Goal: Information Seeking & Learning: Learn about a topic

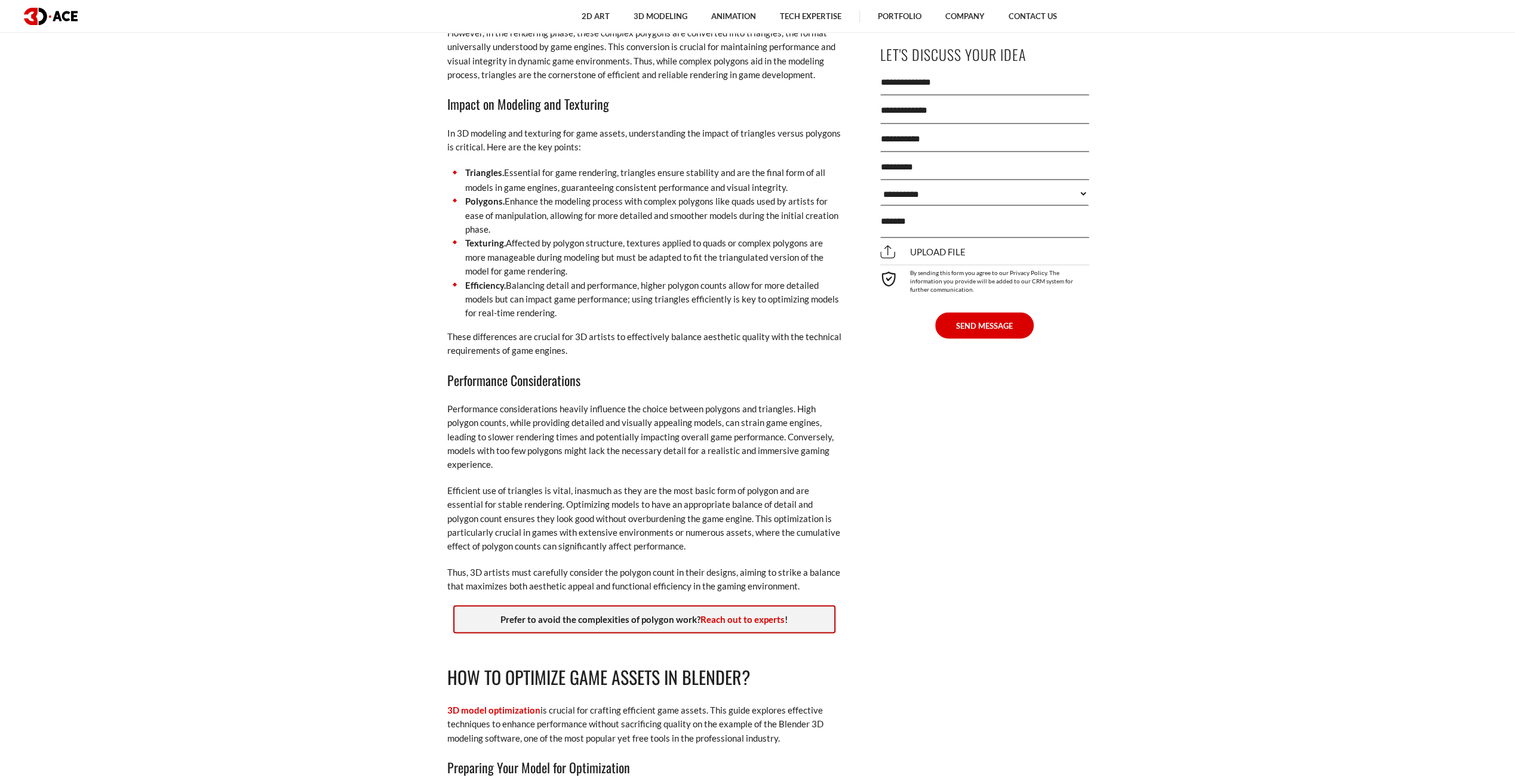
scroll to position [2208, 0]
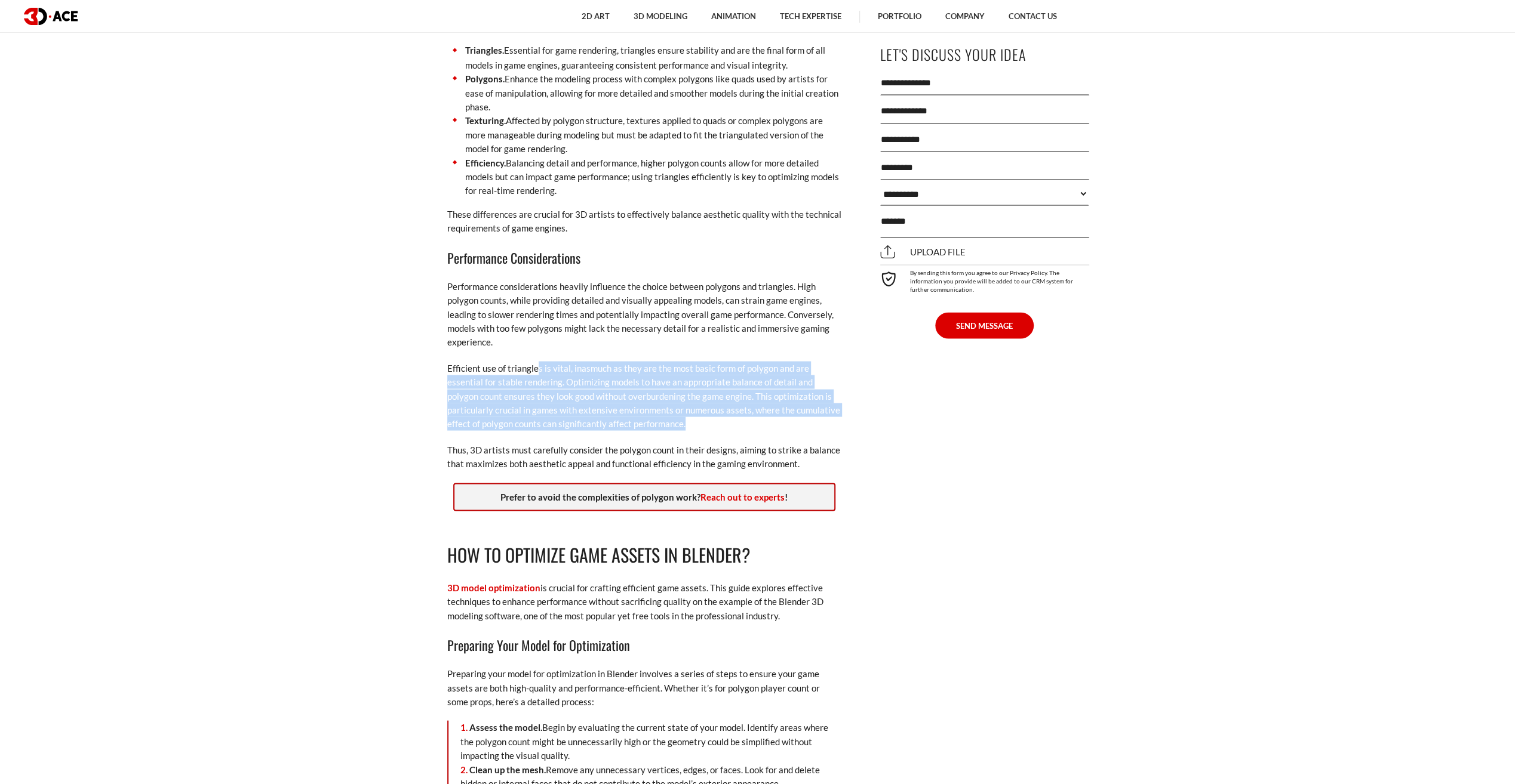
drag, startPoint x: 537, startPoint y: 367, endPoint x: 668, endPoint y: 429, distance: 144.9
click at [668, 429] on p "Efficient use of triangles is vital, inasmuch as they are the most basic form o…" at bounding box center [644, 395] width 395 height 70
drag, startPoint x: 668, startPoint y: 429, endPoint x: 807, endPoint y: 430, distance: 139.0
click at [807, 430] on p "Efficient use of triangles is vital, inasmuch as they are the most basic form o…" at bounding box center [644, 395] width 395 height 70
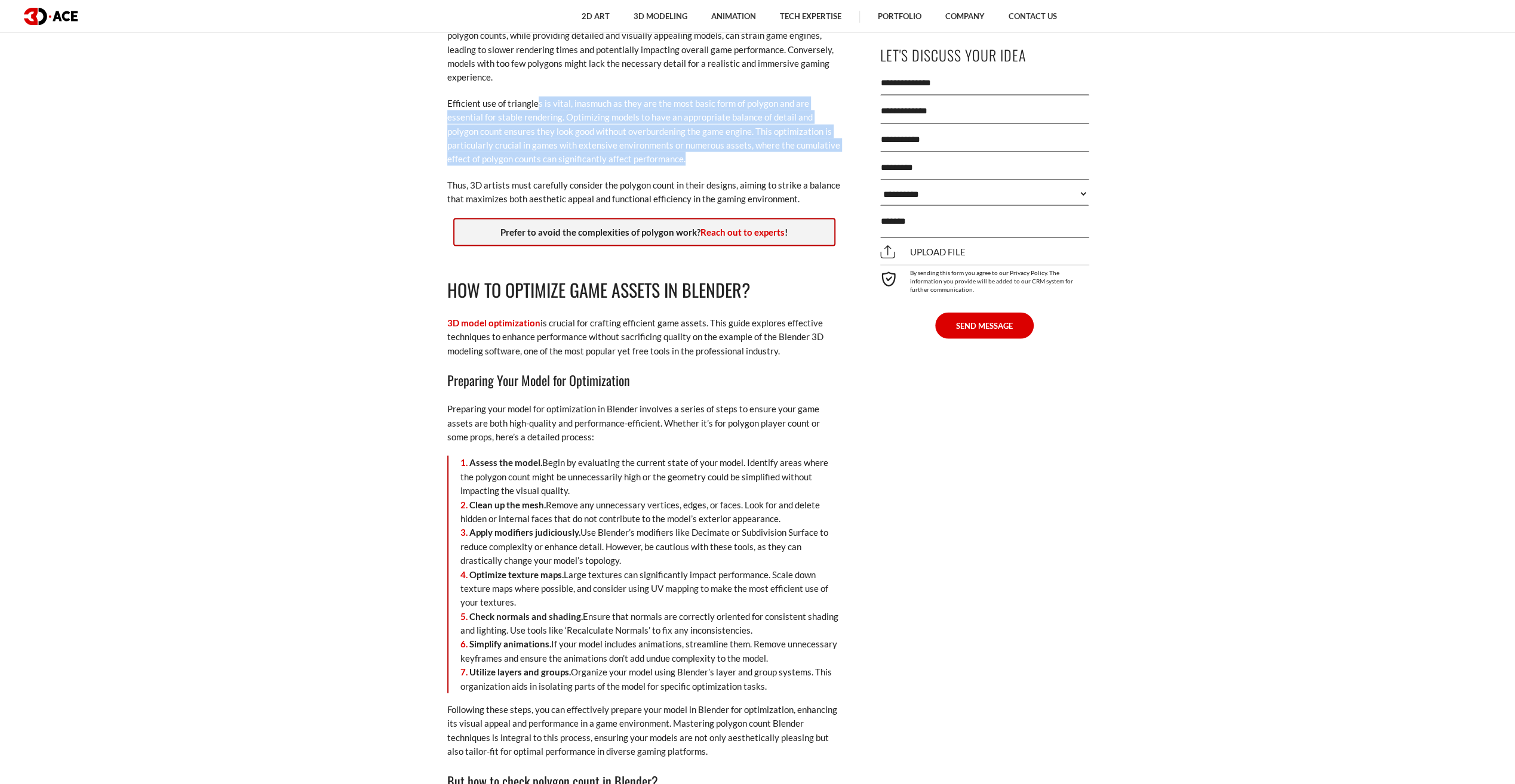
scroll to position [2507, 0]
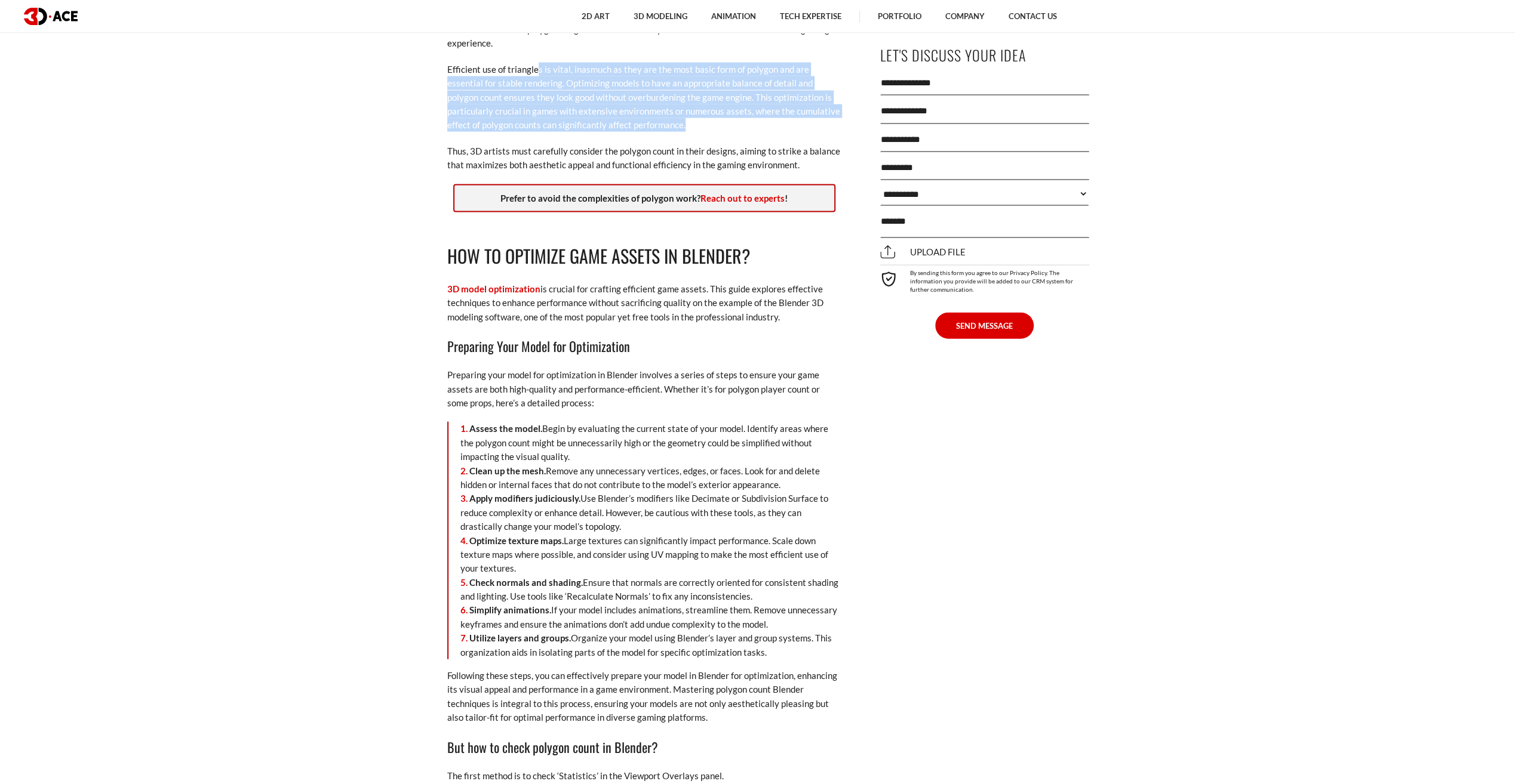
drag, startPoint x: 641, startPoint y: 290, endPoint x: 783, endPoint y: 315, distance: 144.2
click at [783, 315] on p "3D model optimization is crucial for crafting efficient game assets. This guide…" at bounding box center [644, 302] width 395 height 42
drag, startPoint x: 783, startPoint y: 315, endPoint x: 693, endPoint y: 315, distance: 90.0
click at [693, 315] on p "3D model optimization is crucial for crafting efficient game assets. This guide…" at bounding box center [644, 302] width 395 height 42
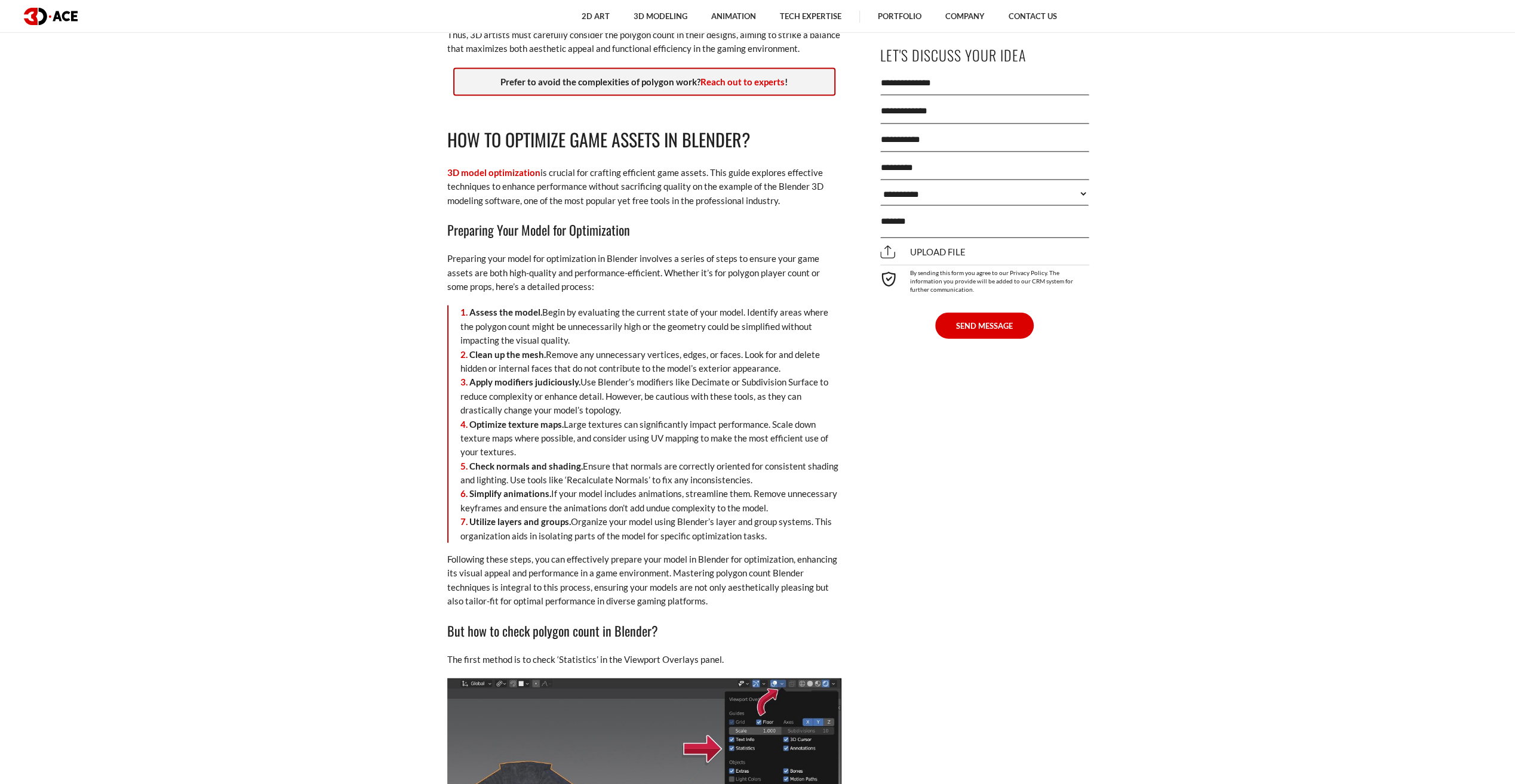
scroll to position [2626, 0]
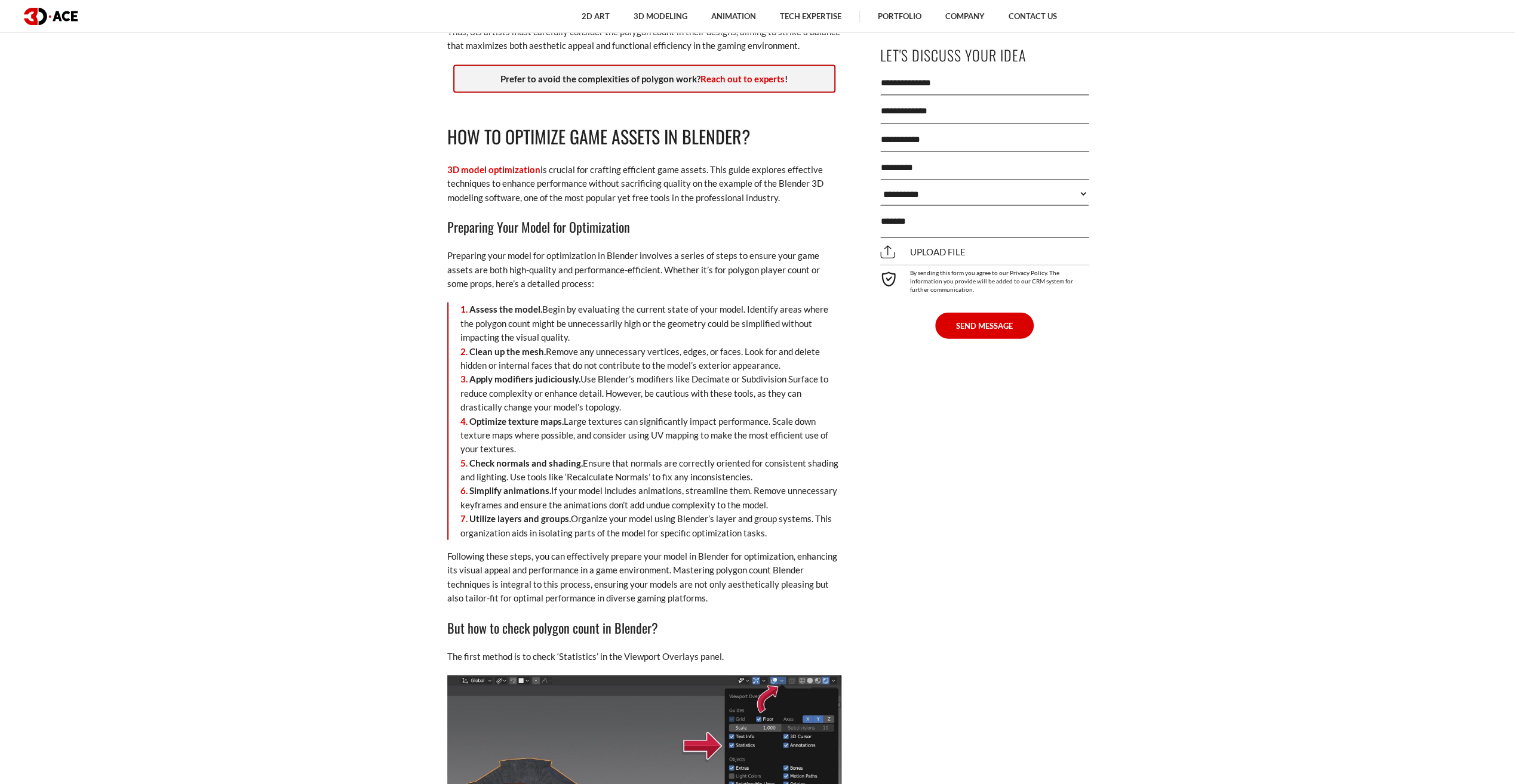
click at [653, 353] on li "Clean up the mesh. Remove any unnecessary vertices, edges, or faces. Look for a…" at bounding box center [651, 359] width 381 height 28
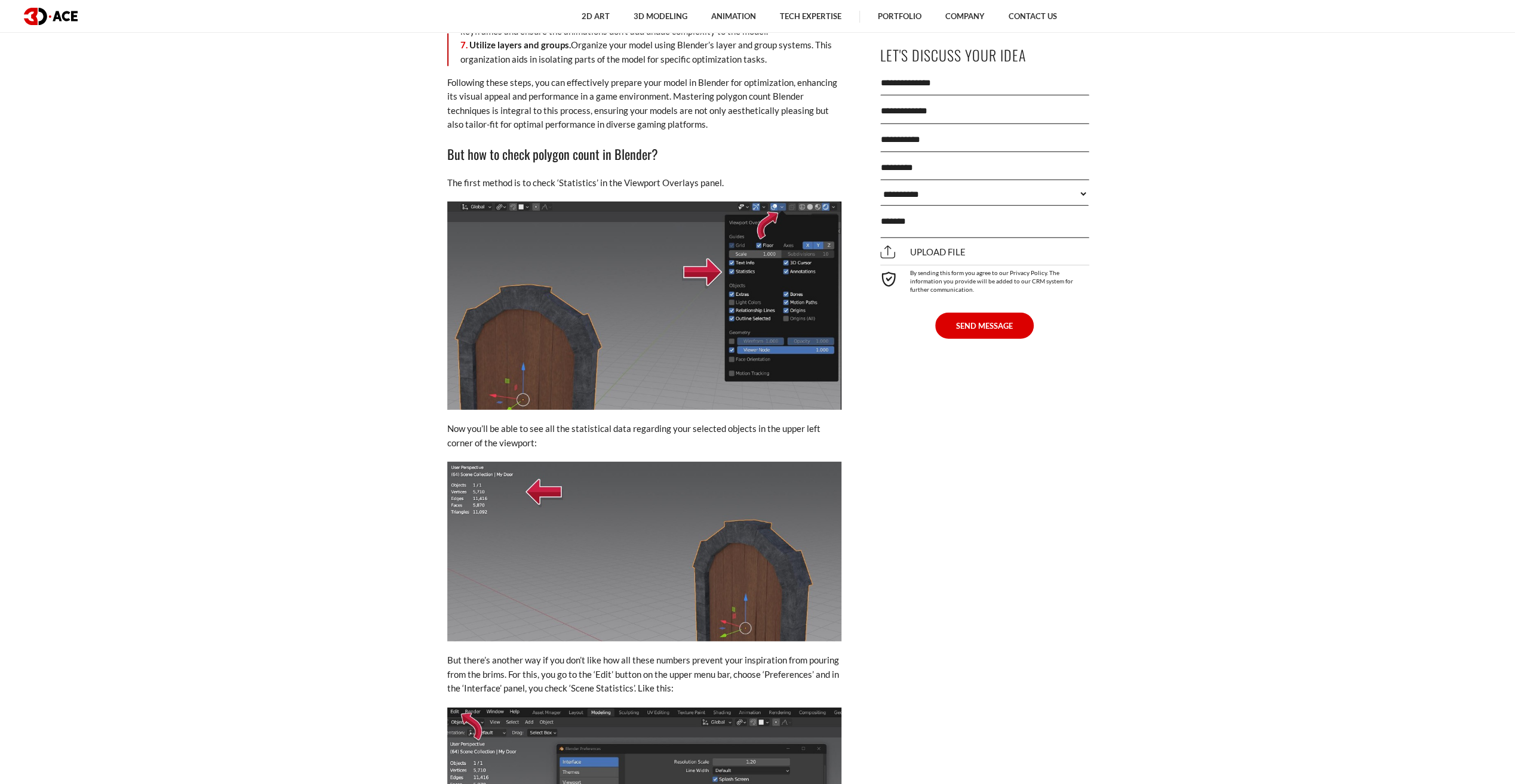
scroll to position [3104, 0]
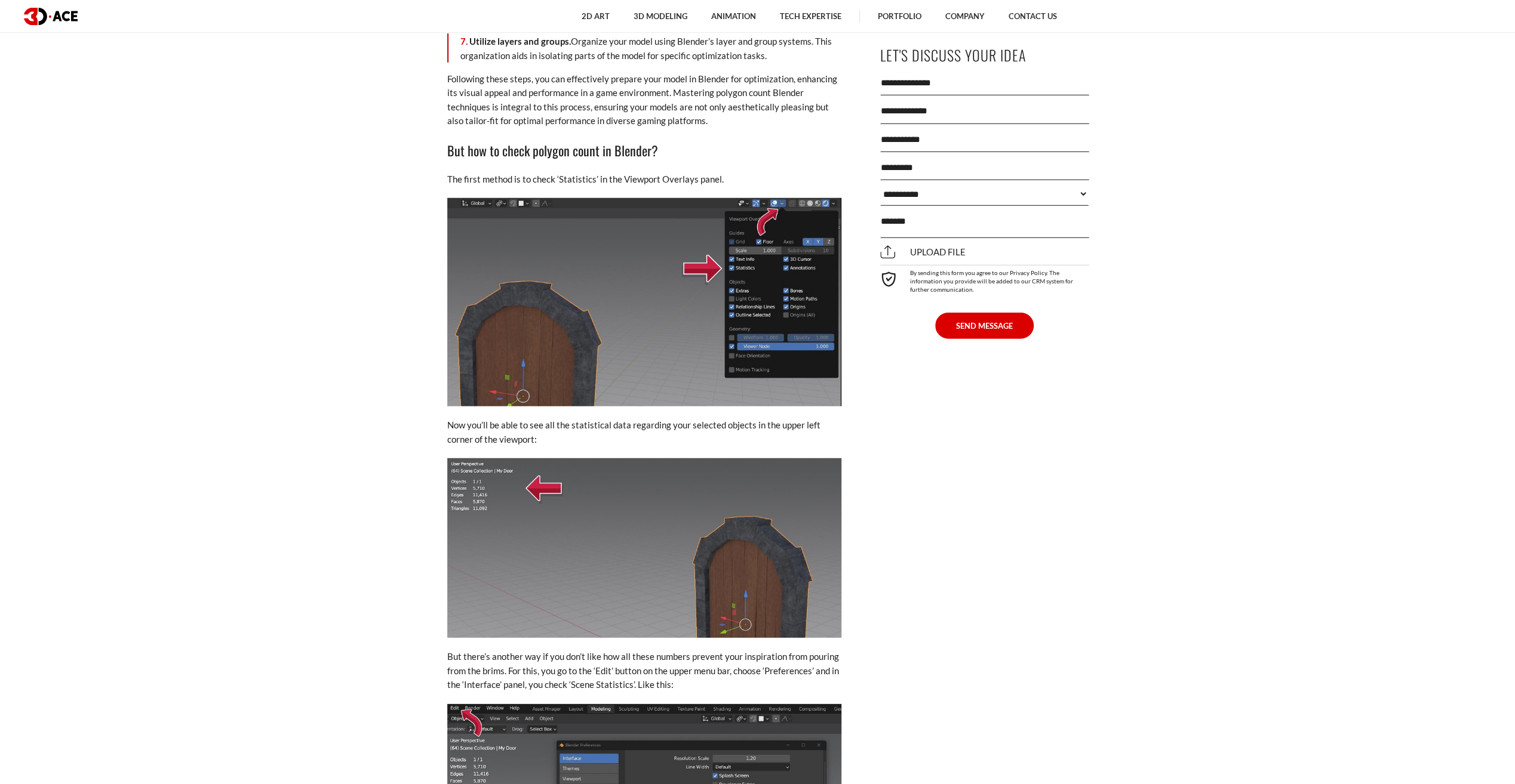
click at [596, 442] on p "Now you’ll be able to see all the statistical data regarding your selected obje…" at bounding box center [644, 432] width 395 height 28
drag, startPoint x: 596, startPoint y: 442, endPoint x: 710, endPoint y: 447, distance: 114.1
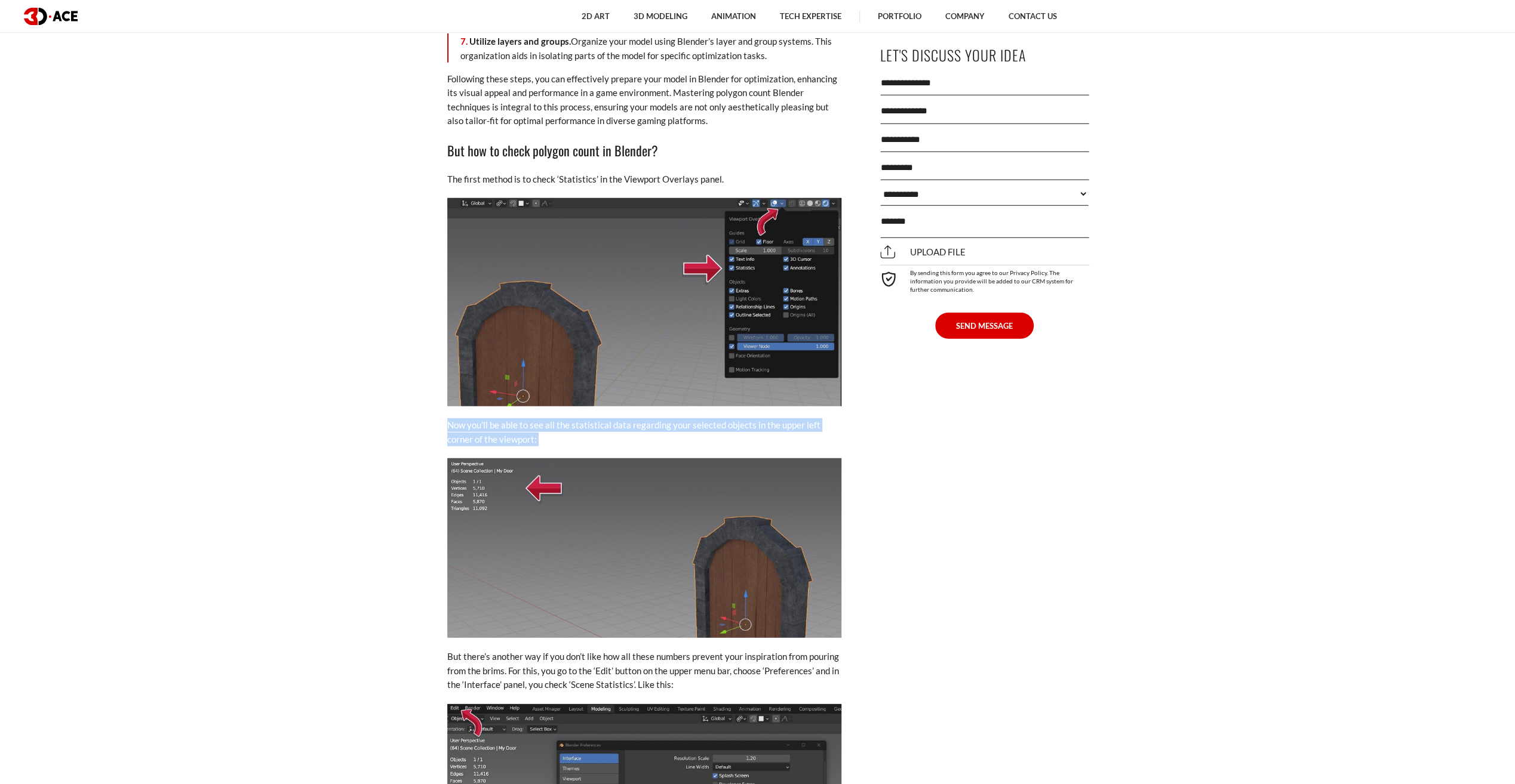
click at [660, 432] on p "Now you’ll be able to see all the statistical data regarding your selected obje…" at bounding box center [644, 432] width 395 height 28
drag, startPoint x: 706, startPoint y: 424, endPoint x: 806, endPoint y: 450, distance: 103.3
drag, startPoint x: 806, startPoint y: 450, endPoint x: 718, endPoint y: 449, distance: 88.0
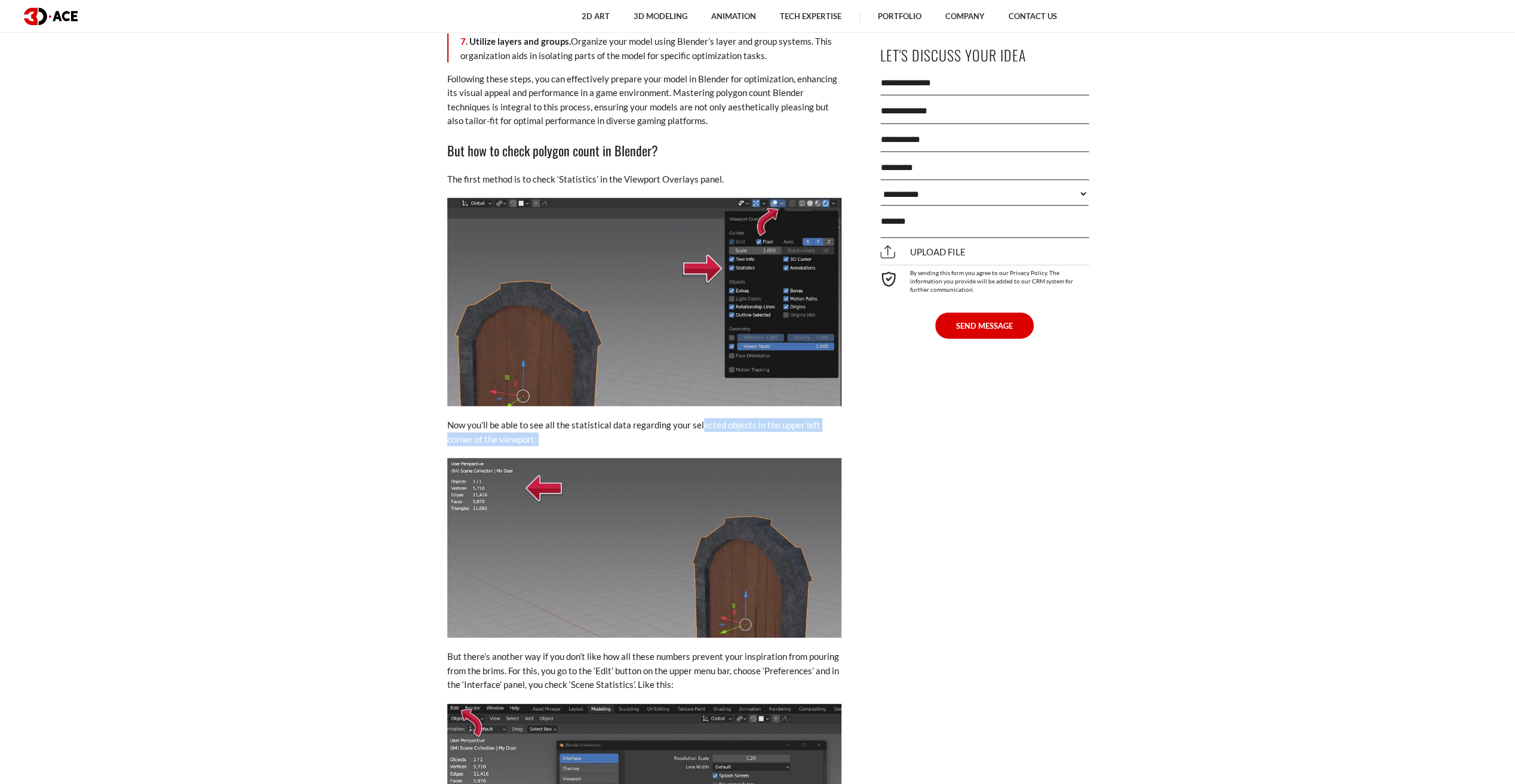
click at [710, 444] on p "Now you’ll be able to see all the statistical data regarding your selected obje…" at bounding box center [644, 432] width 395 height 28
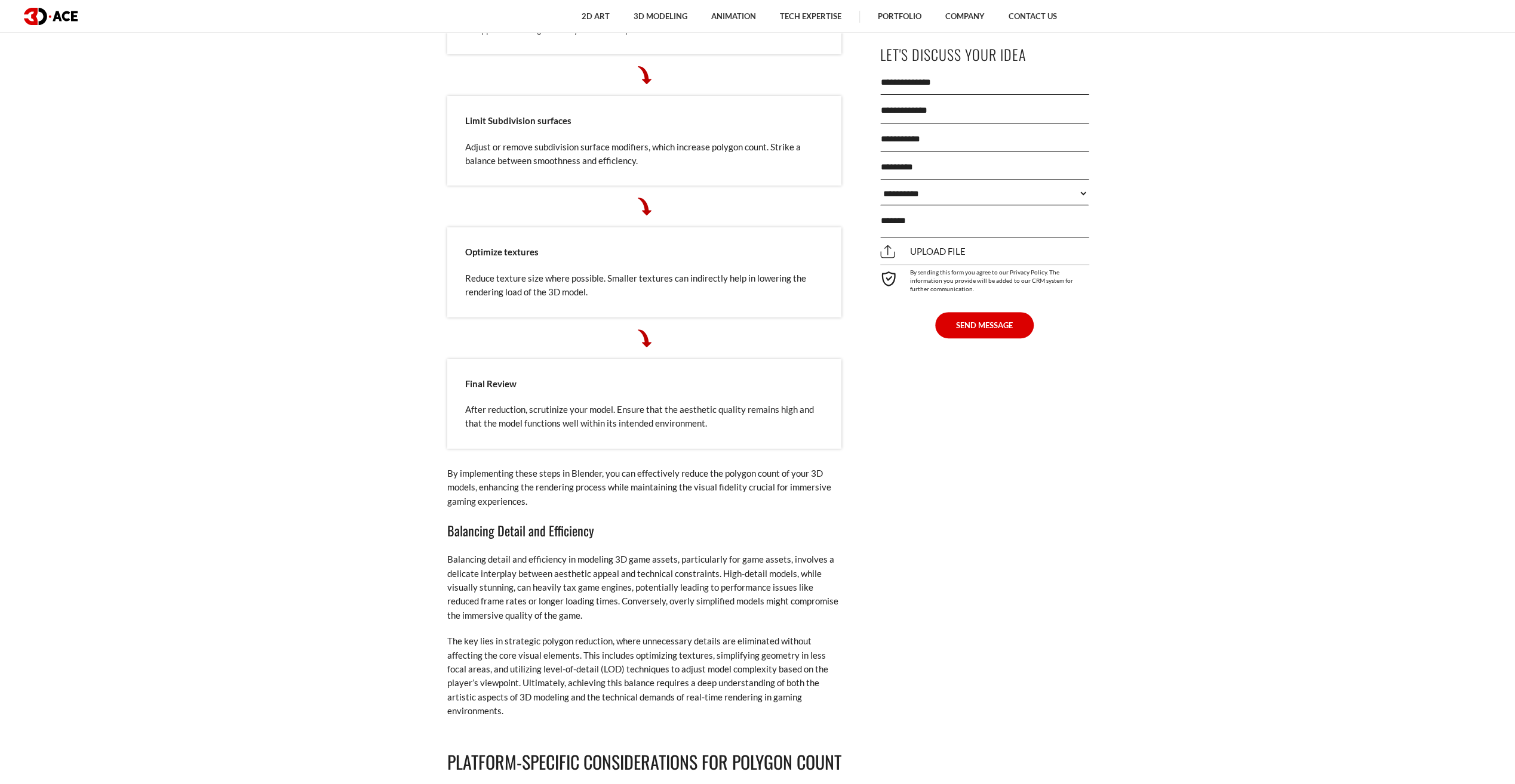
scroll to position [5073, 0]
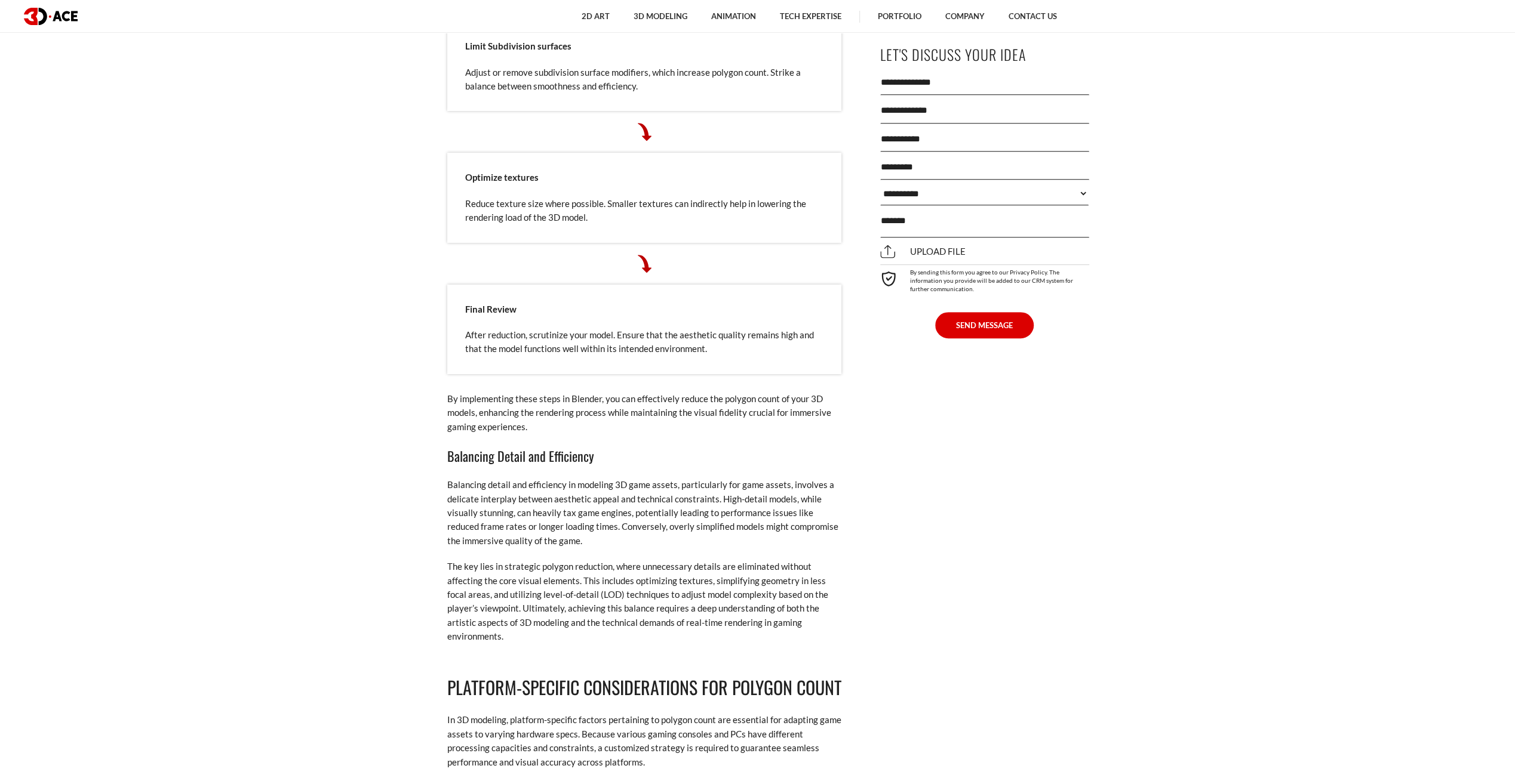
click at [550, 221] on p "Reduce texture size where possible. Smaller textures can indirectly help in low…" at bounding box center [644, 211] width 358 height 28
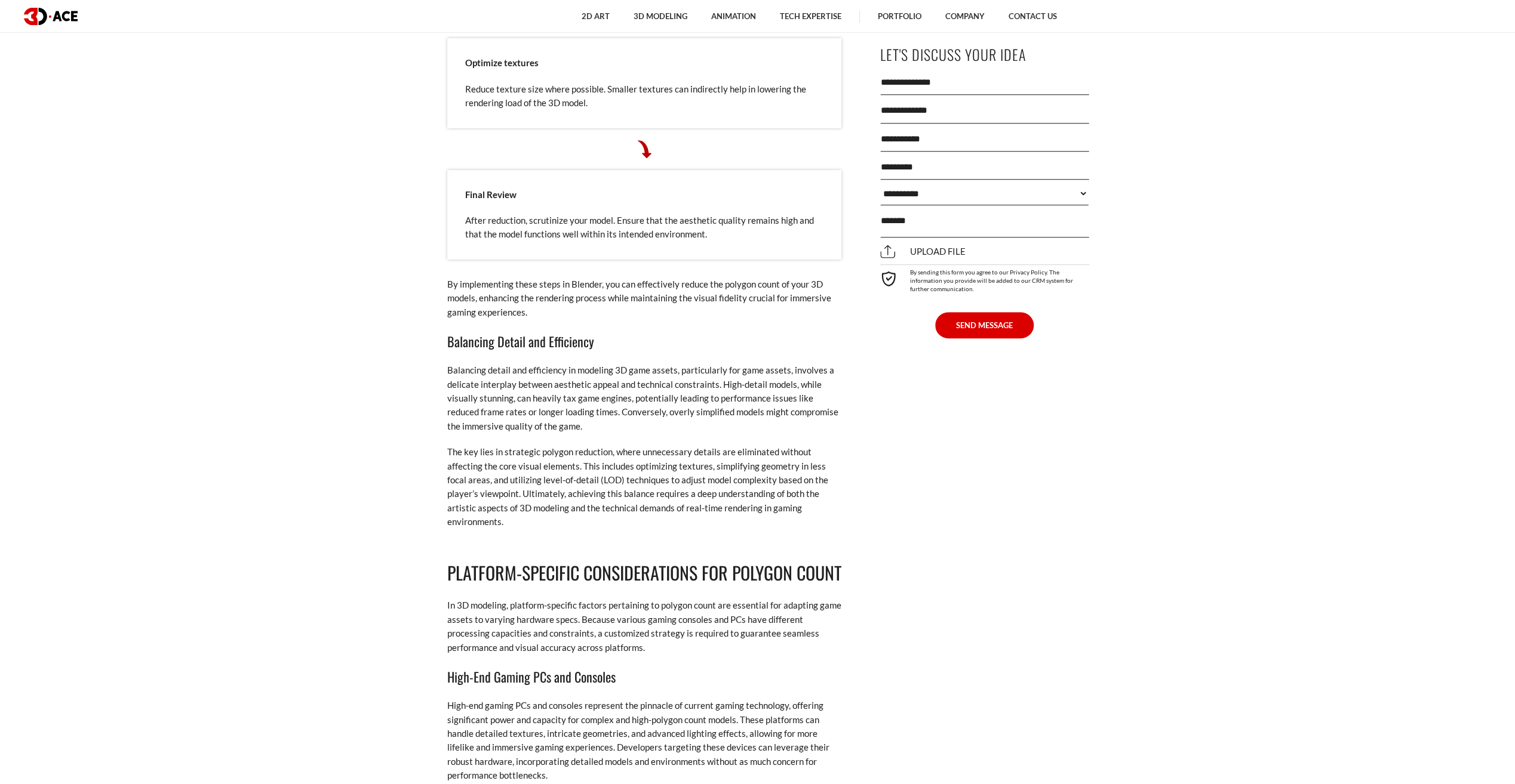
scroll to position [5312, 0]
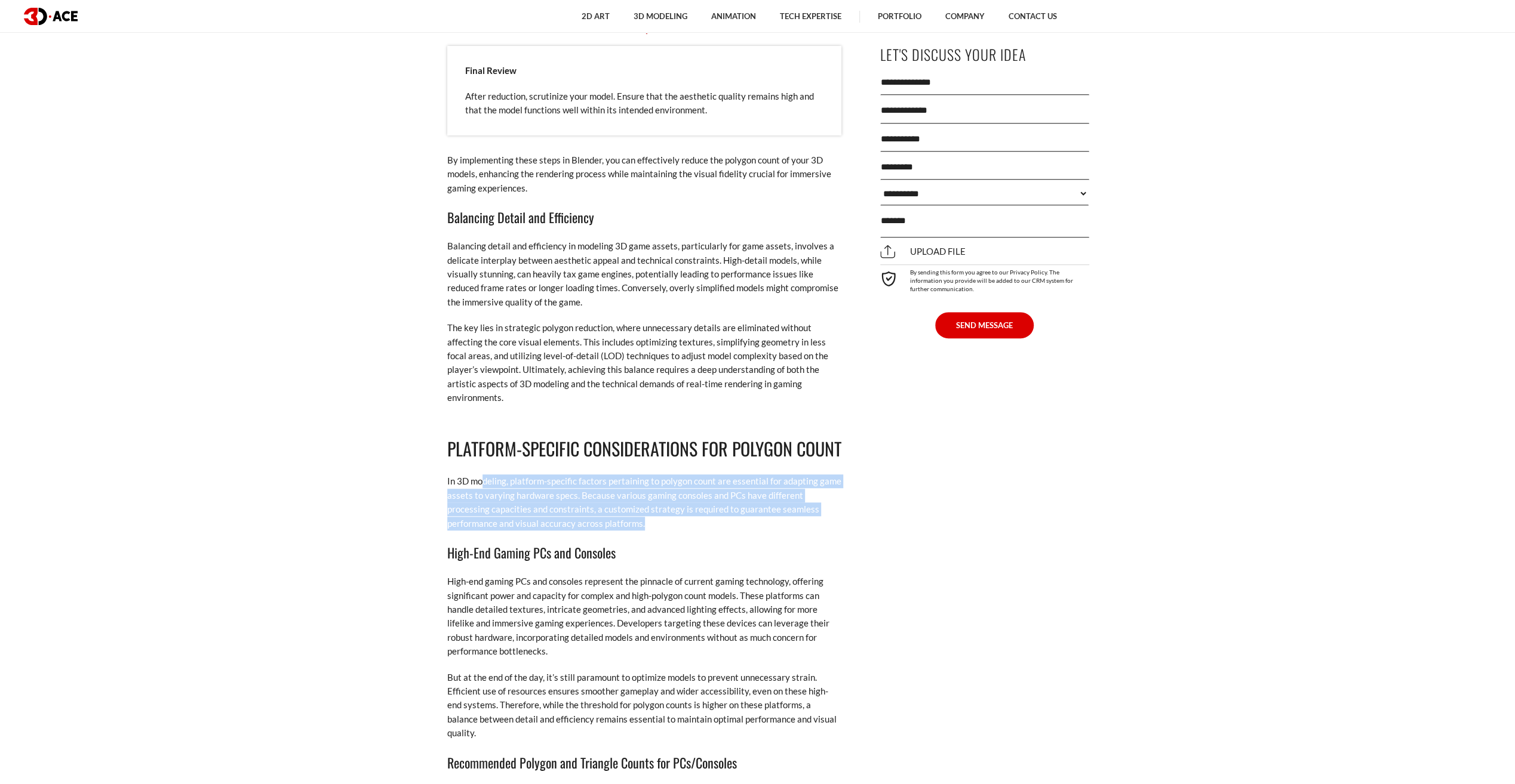
drag, startPoint x: 482, startPoint y: 488, endPoint x: 664, endPoint y: 533, distance: 187.5
drag, startPoint x: 664, startPoint y: 533, endPoint x: 525, endPoint y: 516, distance: 140.0
click at [525, 516] on p "In 3D modeling, platform-specific factors pertaining to polygon count are essen…" at bounding box center [644, 502] width 395 height 56
click at [541, 501] on p "In 3D modeling, platform-specific factors pertaining to polygon count are essen…" at bounding box center [644, 502] width 395 height 56
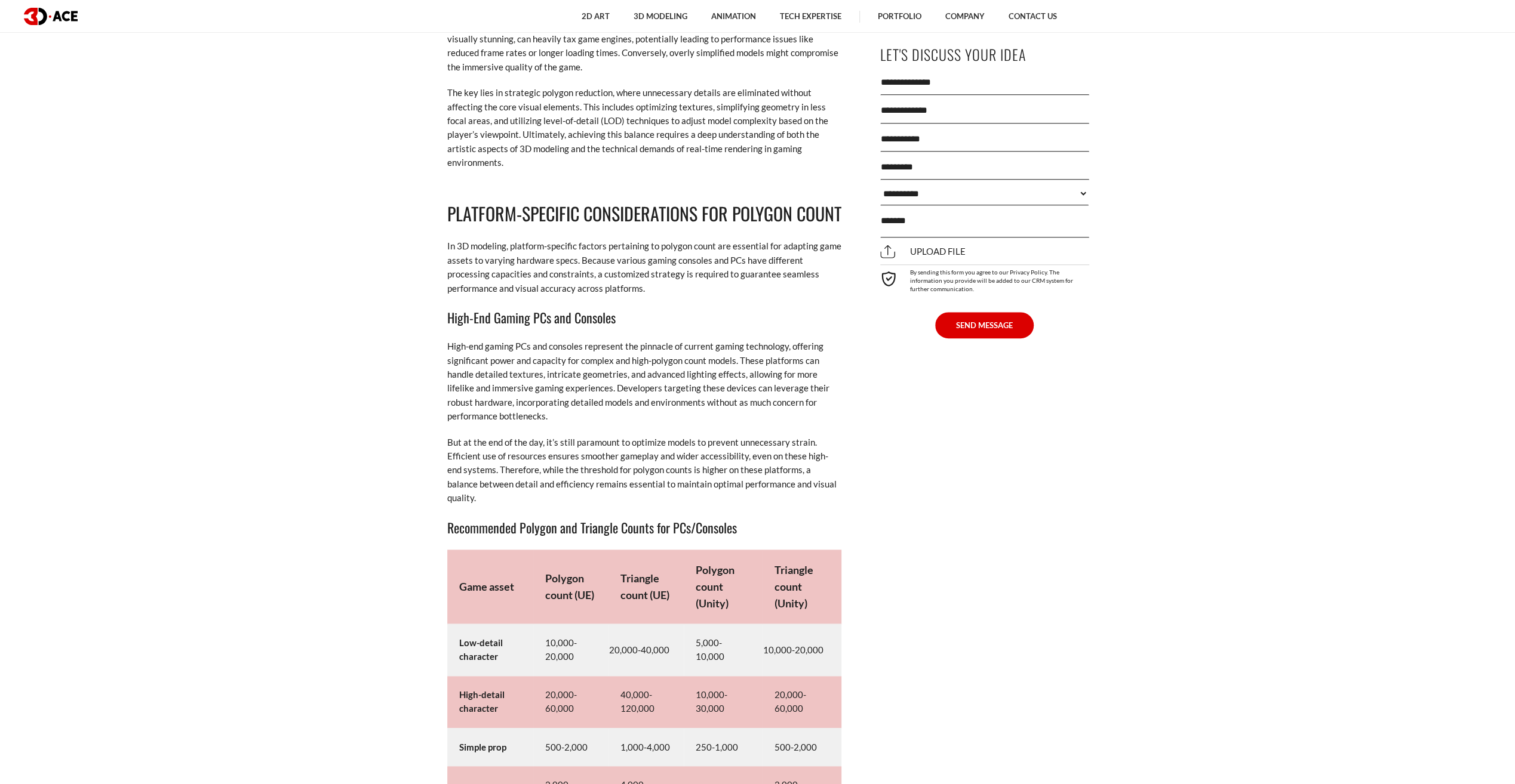
scroll to position [5550, 0]
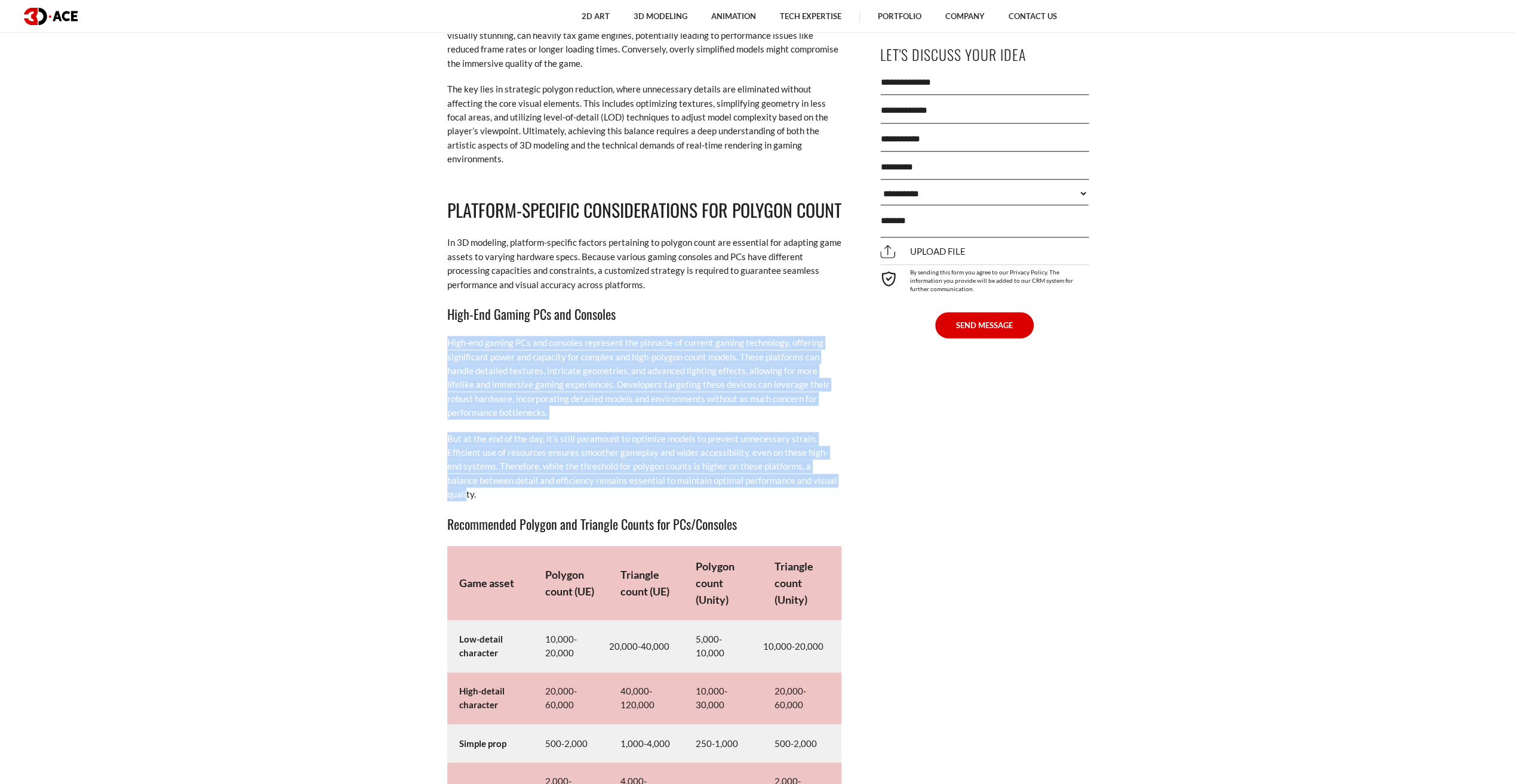
drag, startPoint x: 446, startPoint y: 354, endPoint x: 821, endPoint y: 492, distance: 399.6
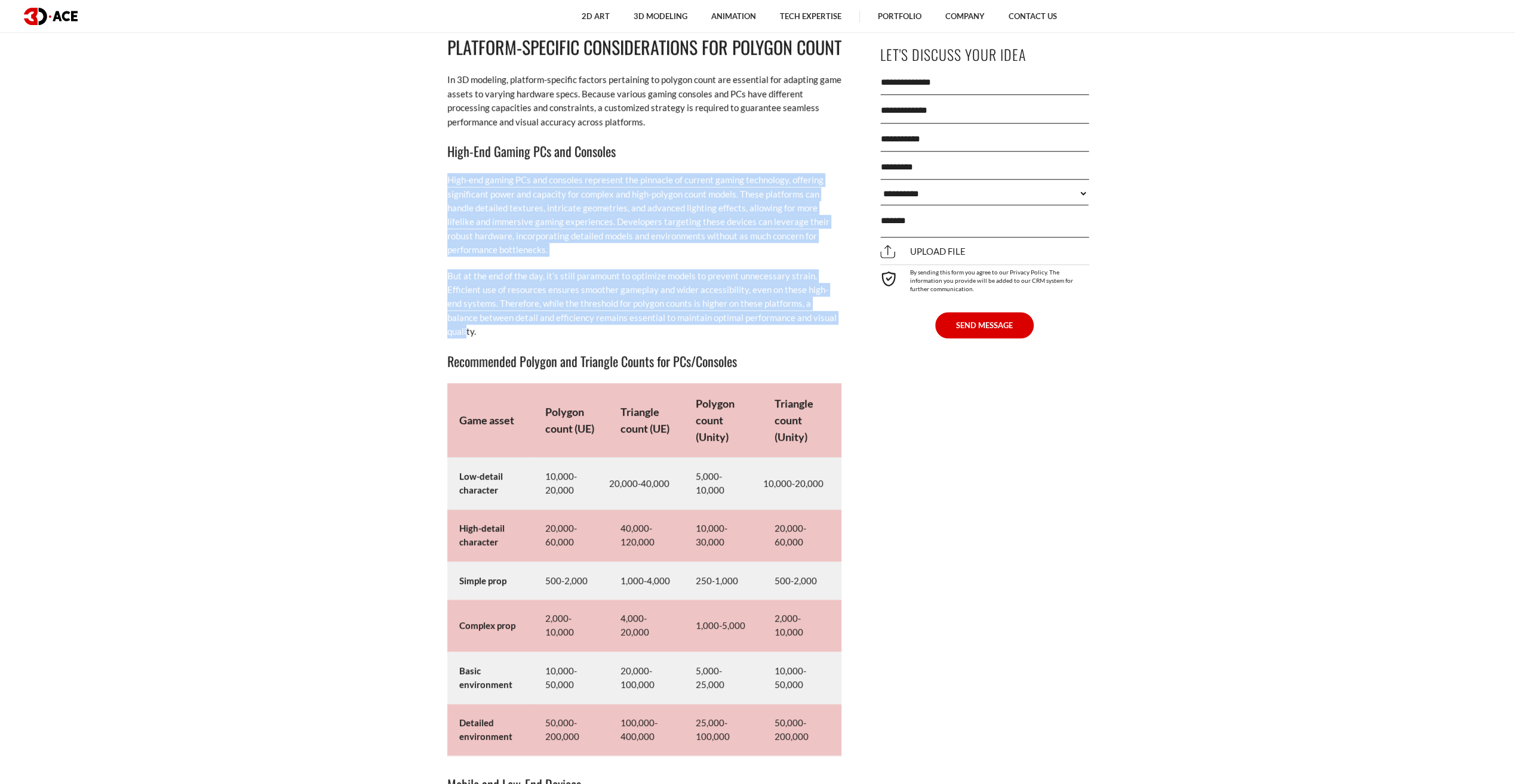
scroll to position [5849, 0]
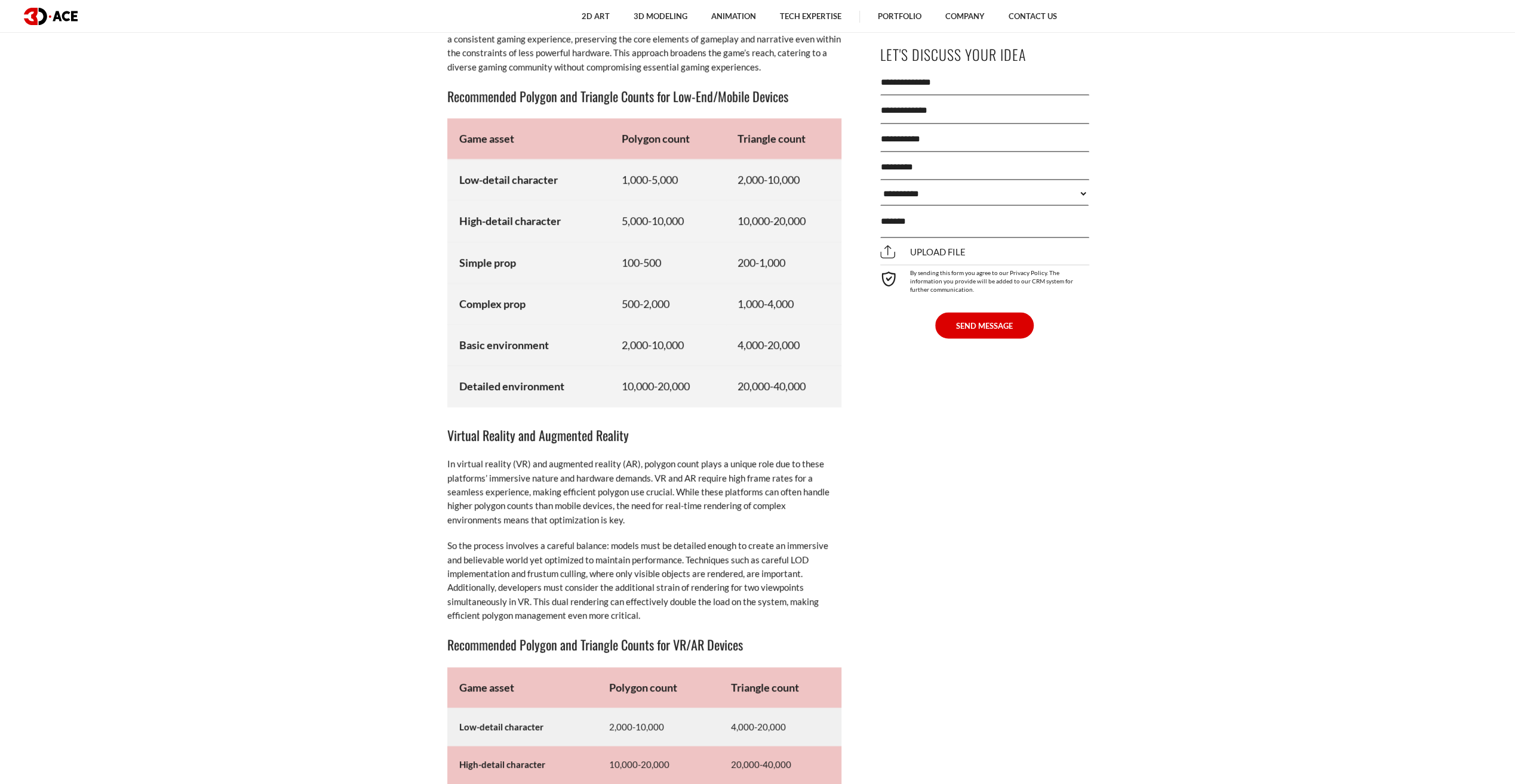
scroll to position [6625, 0]
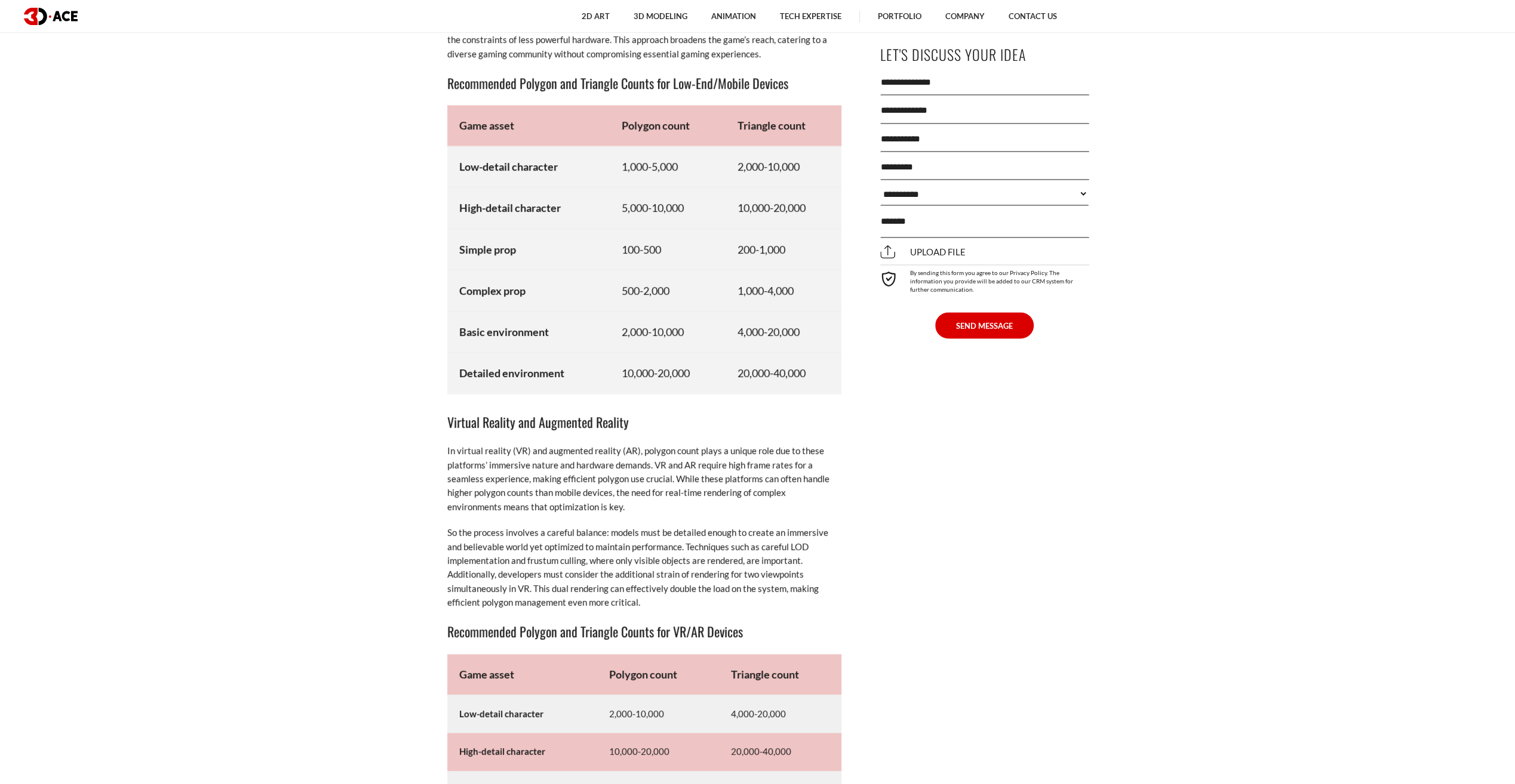
click at [735, 457] on p "In virtual reality (VR) and augmented reality (AR), polygon count plays a uniqu…" at bounding box center [644, 479] width 395 height 70
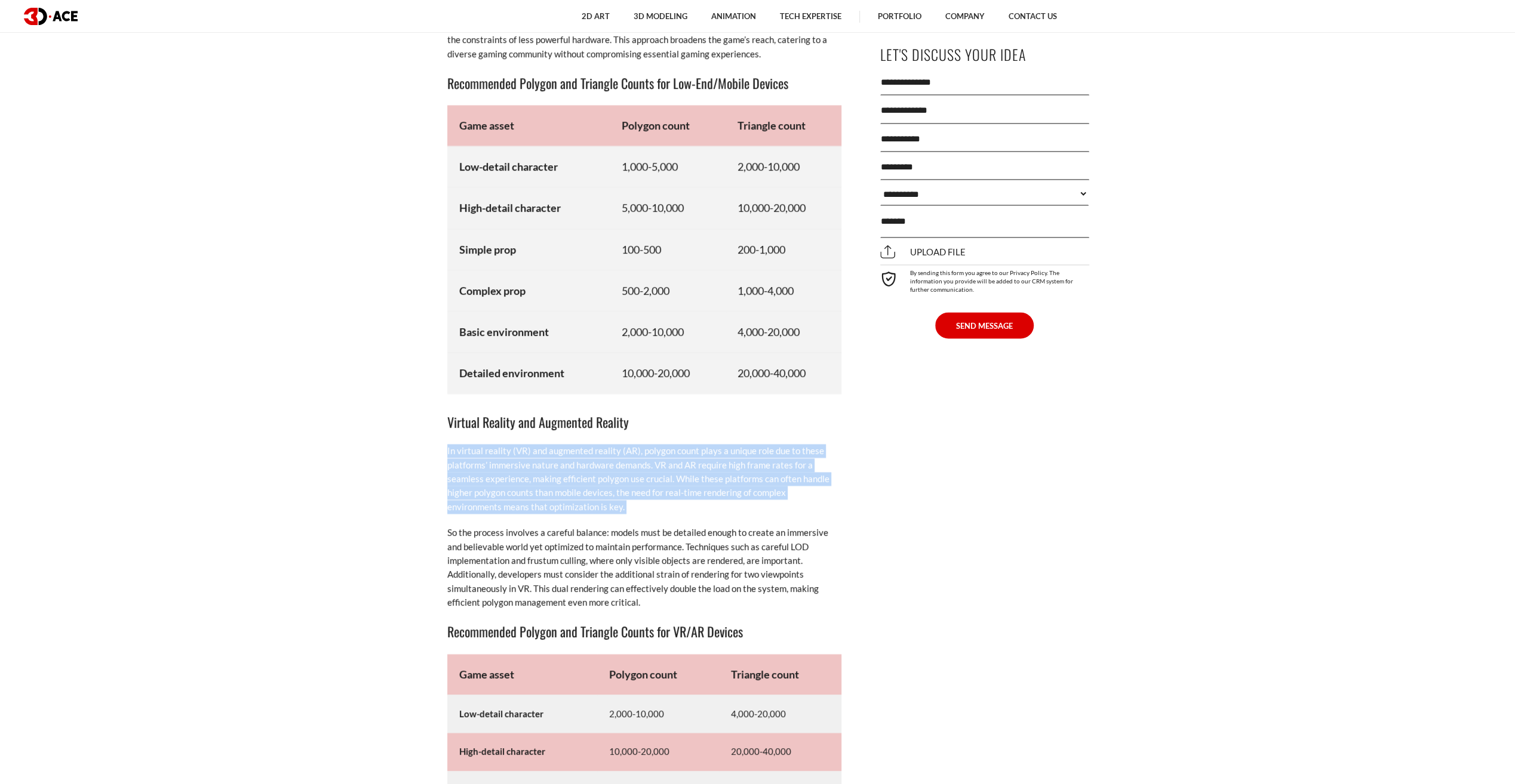
click at [735, 457] on p "In virtual reality (VR) and augmented reality (AR), polygon count plays a uniqu…" at bounding box center [644, 479] width 395 height 70
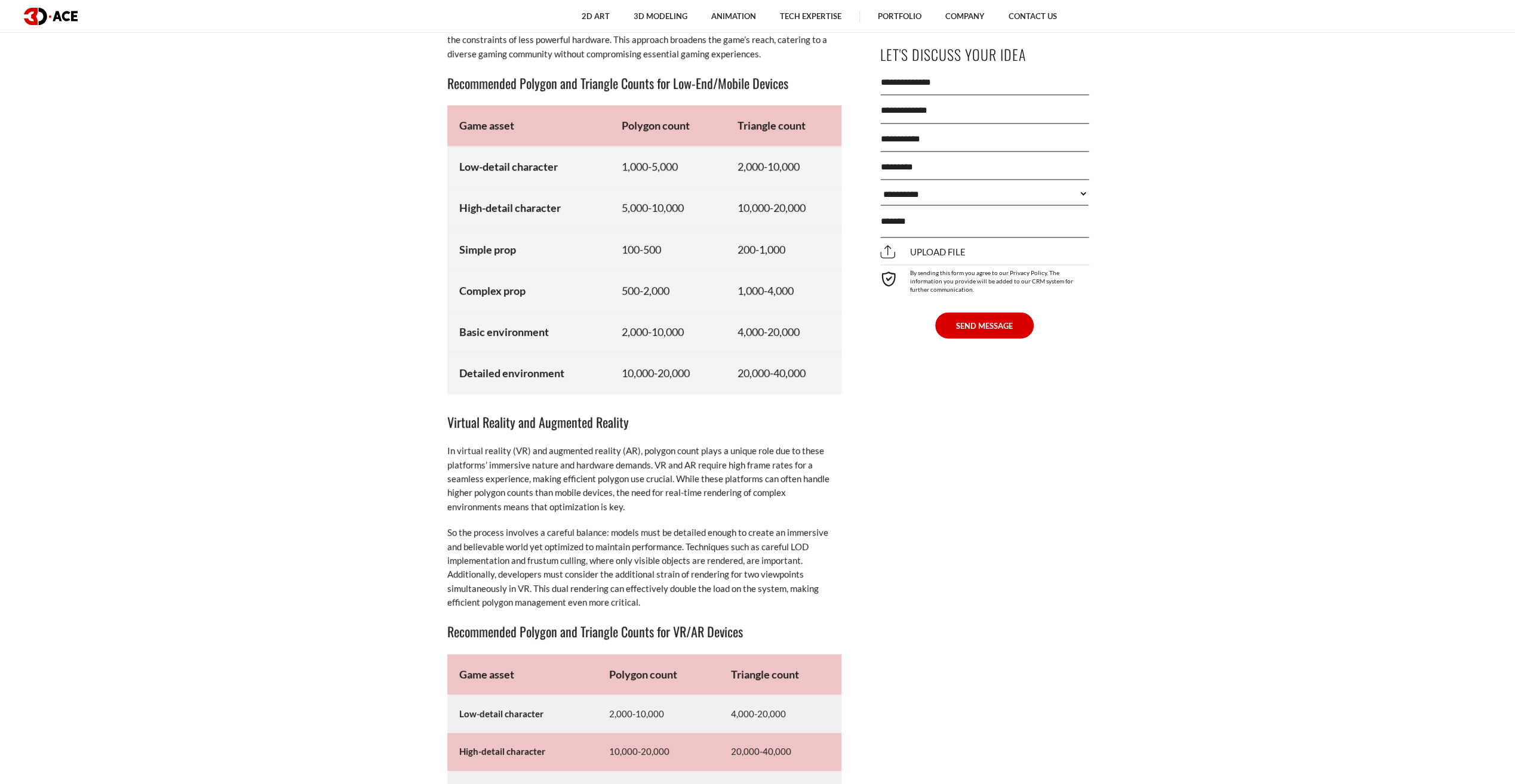
drag, startPoint x: 735, startPoint y: 457, endPoint x: 758, endPoint y: 533, distance: 79.4
click at [758, 533] on p "So the process involves a careful balance: models must be detailed enough to cr…" at bounding box center [644, 568] width 395 height 84
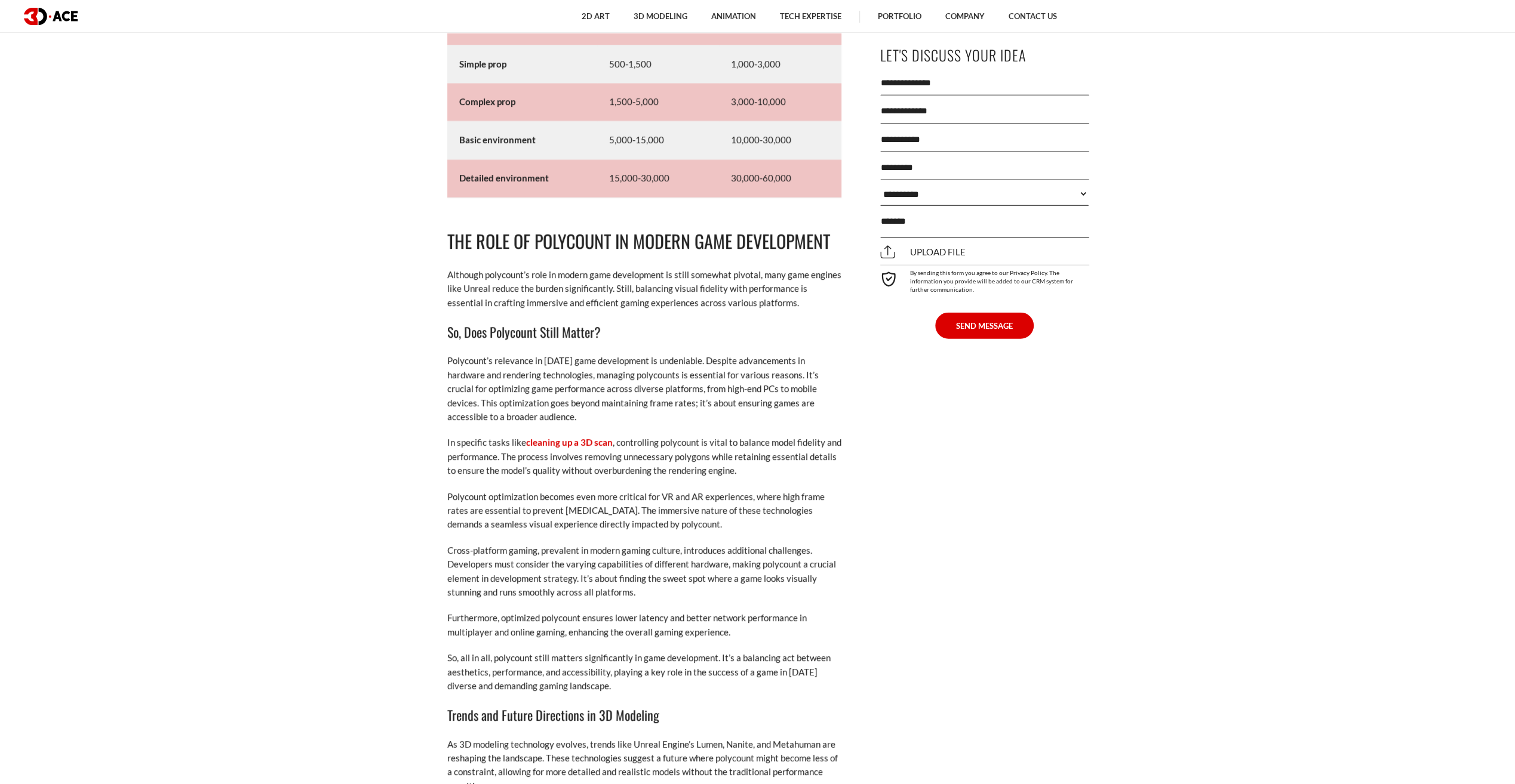
scroll to position [7400, 0]
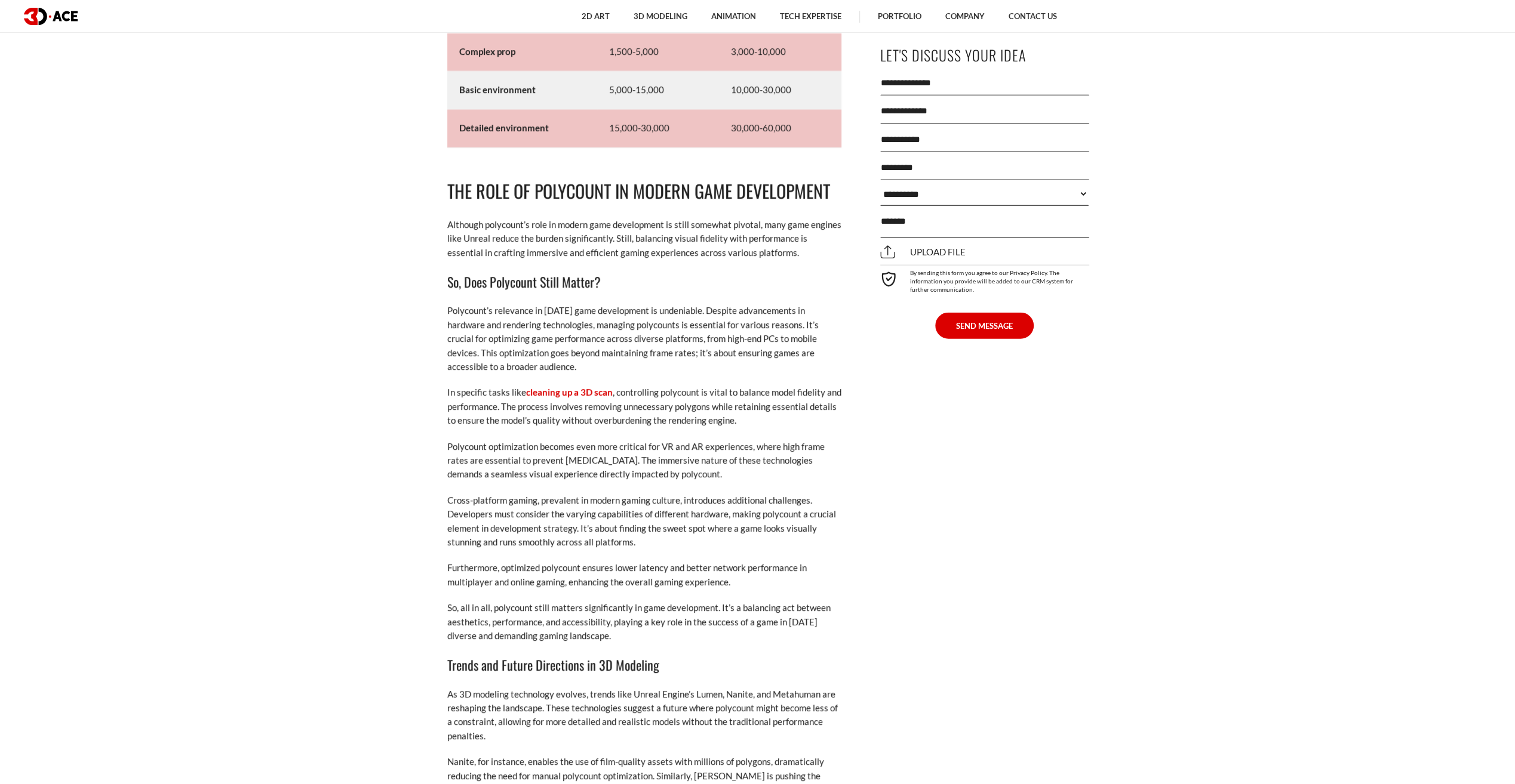
click at [564, 324] on p "Polycount’s relevance in [DATE] game development is undeniable. Despite advance…" at bounding box center [644, 338] width 395 height 70
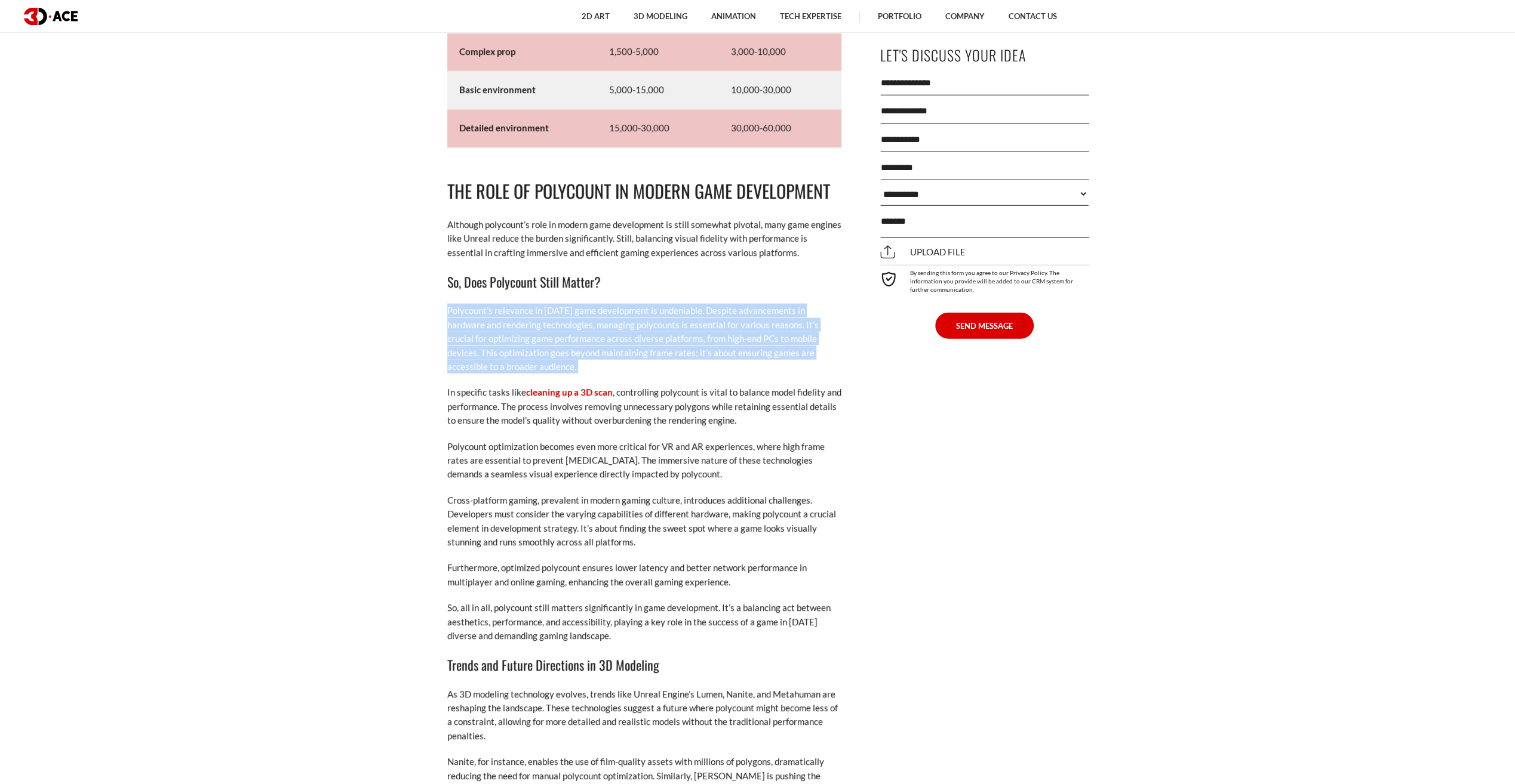
click at [564, 324] on p "Polycount’s relevance in [DATE] game development is undeniable. Despite advance…" at bounding box center [644, 338] width 395 height 70
drag, startPoint x: 564, startPoint y: 324, endPoint x: 588, endPoint y: 361, distance: 44.1
click at [588, 361] on p "Polycount’s relevance in [DATE] game development is undeniable. Despite advance…" at bounding box center [644, 338] width 395 height 70
click at [585, 345] on p "Polycount’s relevance in [DATE] game development is undeniable. Despite advance…" at bounding box center [644, 338] width 395 height 70
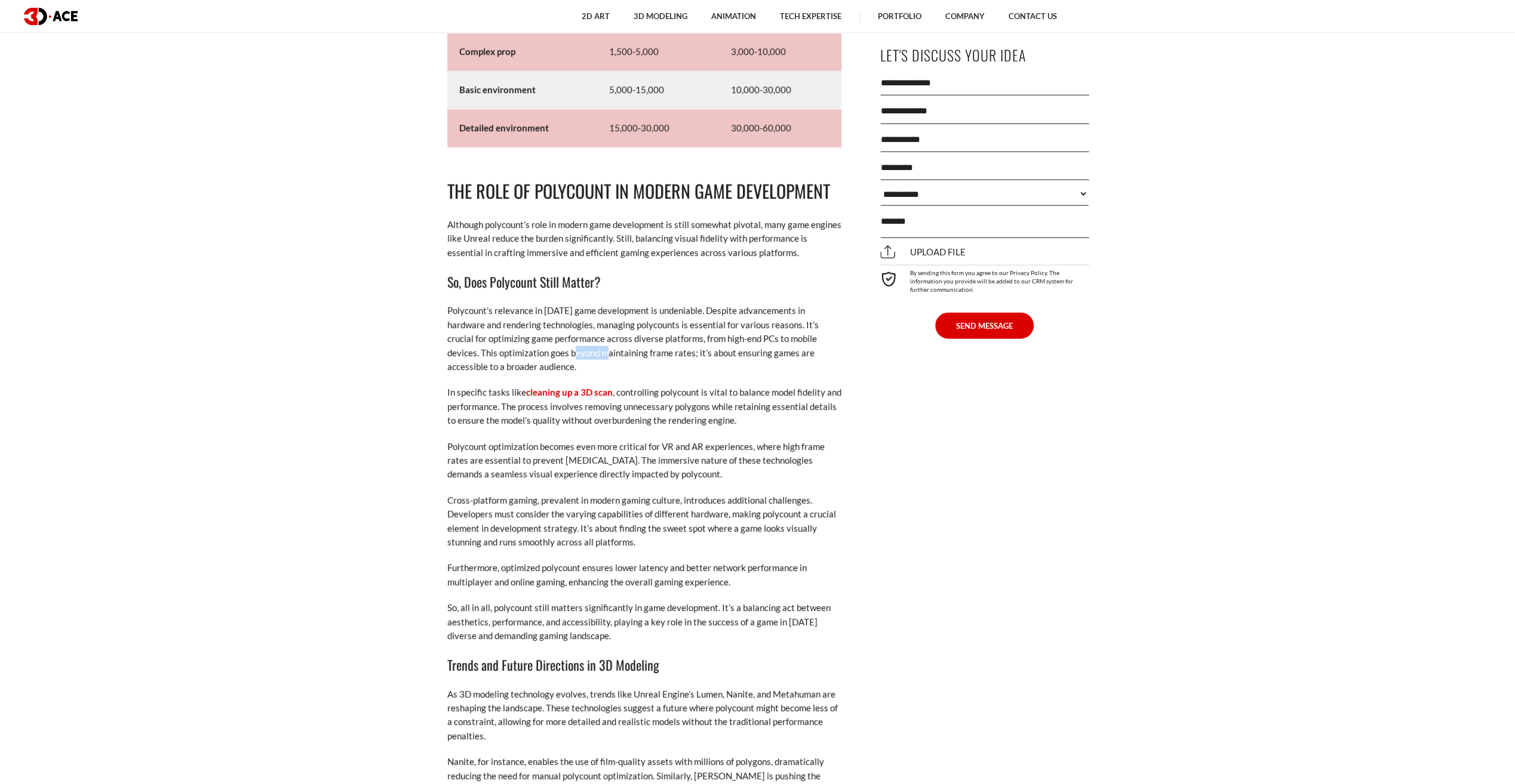
click at [585, 344] on p "Polycount’s relevance in [DATE] game development is undeniable. Despite advance…" at bounding box center [644, 338] width 395 height 70
click at [700, 330] on p "Polycount’s relevance in [DATE] game development is undeniable. Despite advance…" at bounding box center [644, 338] width 395 height 70
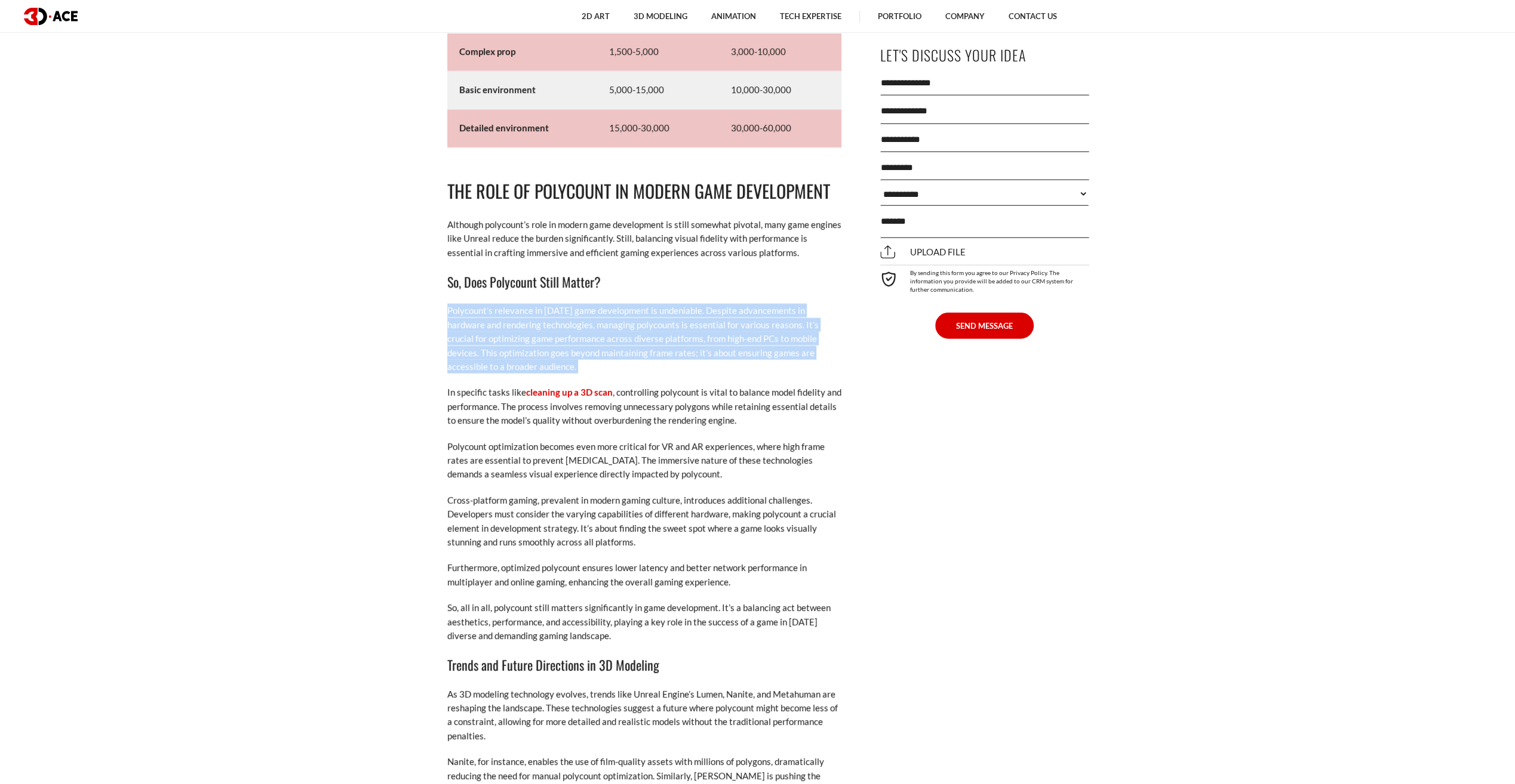
click at [700, 330] on p "Polycount’s relevance in [DATE] game development is undeniable. Despite advance…" at bounding box center [644, 338] width 395 height 70
drag, startPoint x: 700, startPoint y: 330, endPoint x: 751, endPoint y: 350, distance: 54.8
click at [751, 350] on p "Polycount’s relevance in [DATE] game development is undeniable. Despite advance…" at bounding box center [644, 338] width 395 height 70
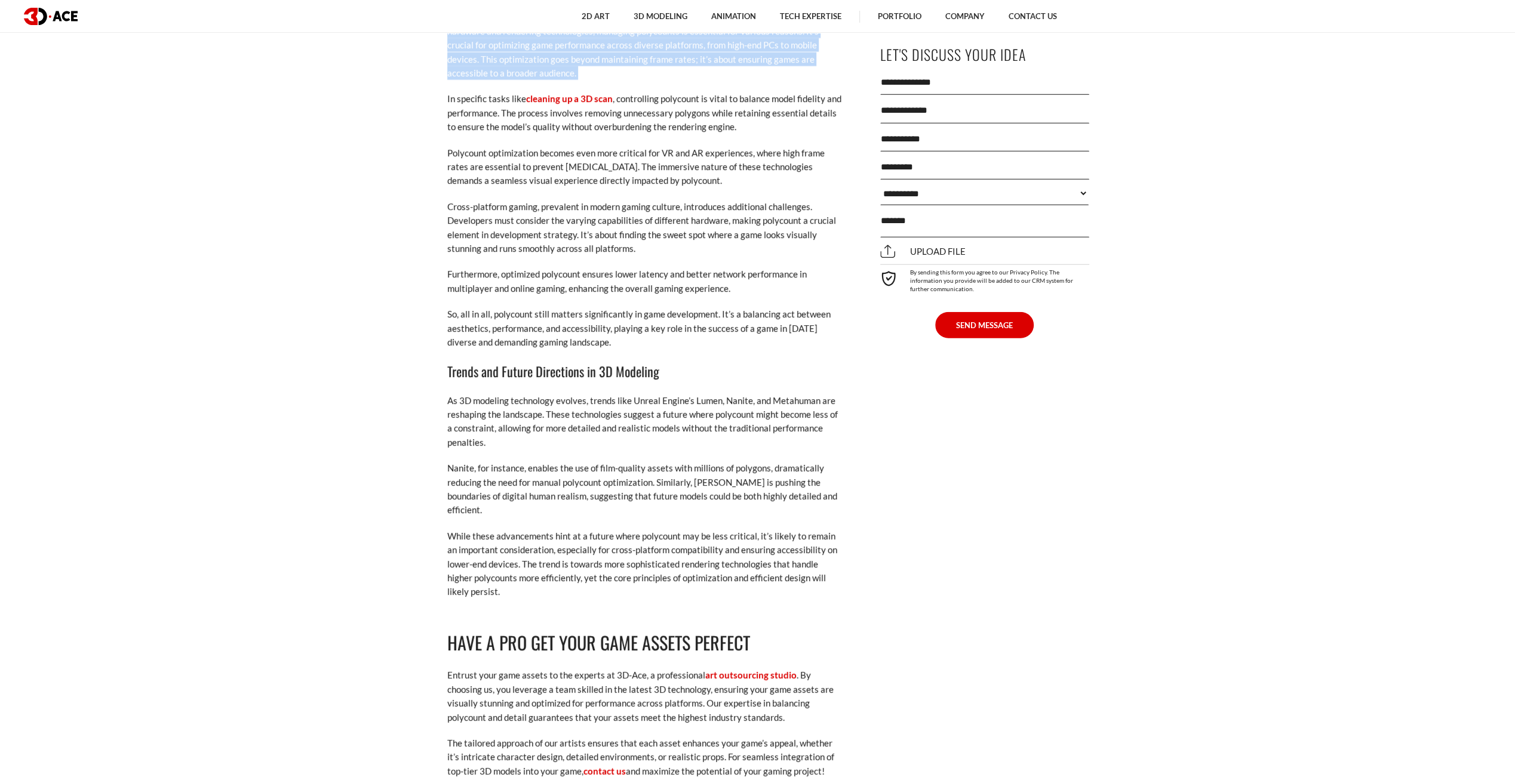
scroll to position [7758, 0]
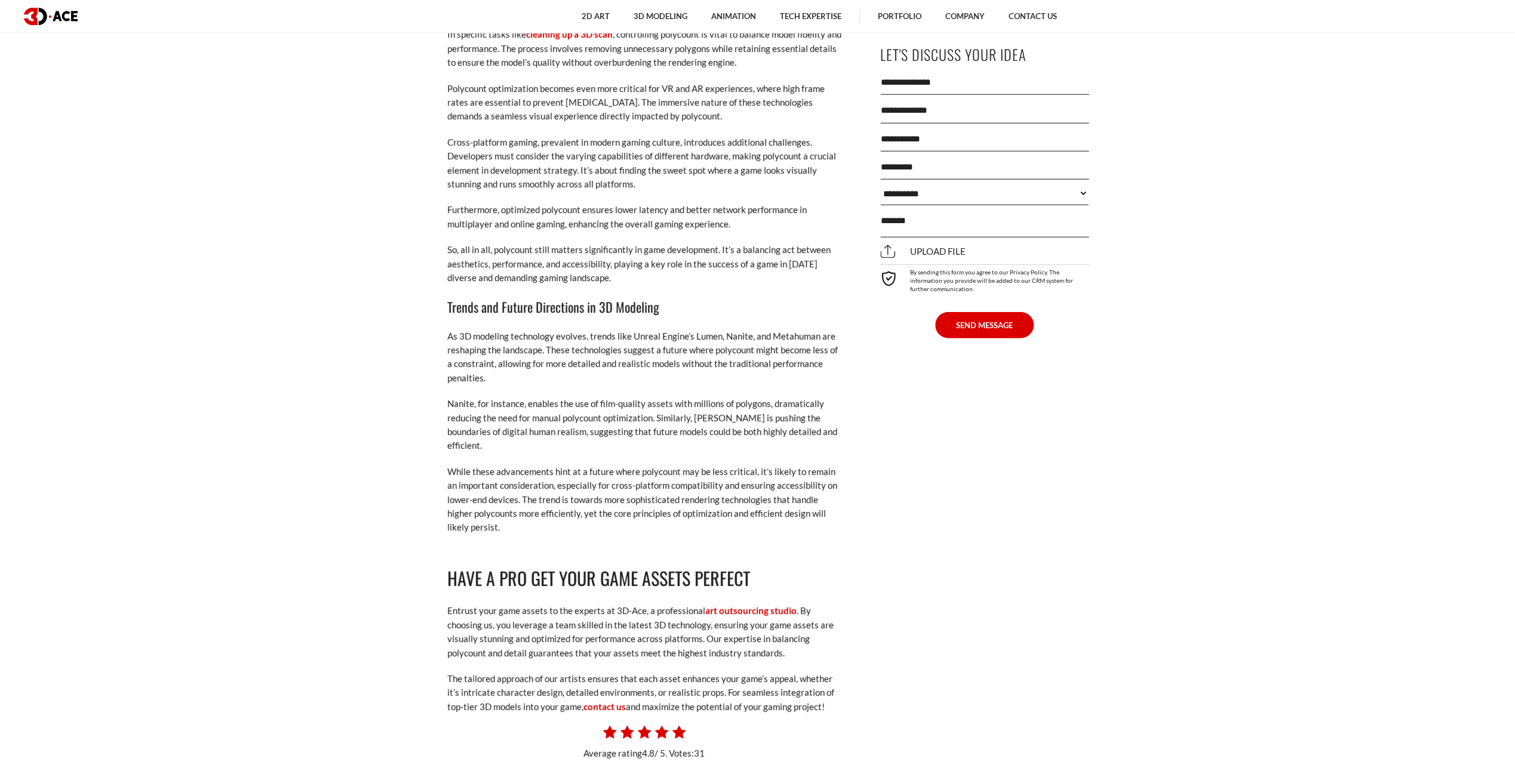
click at [745, 274] on p "So, all in all, polycount still matters significantly in game development. It’s…" at bounding box center [644, 263] width 395 height 42
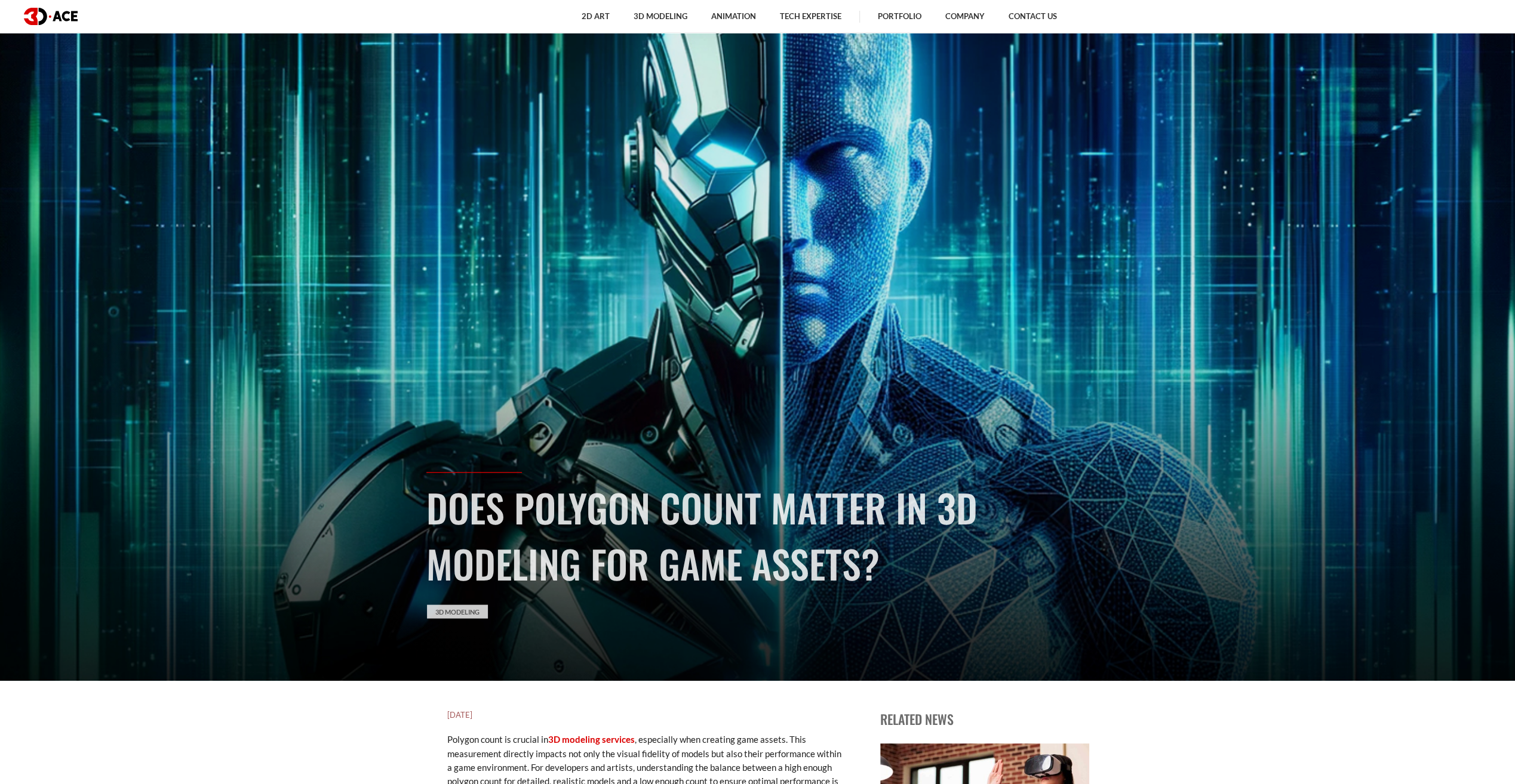
scroll to position [0, 0]
